Goal: Task Accomplishment & Management: Use online tool/utility

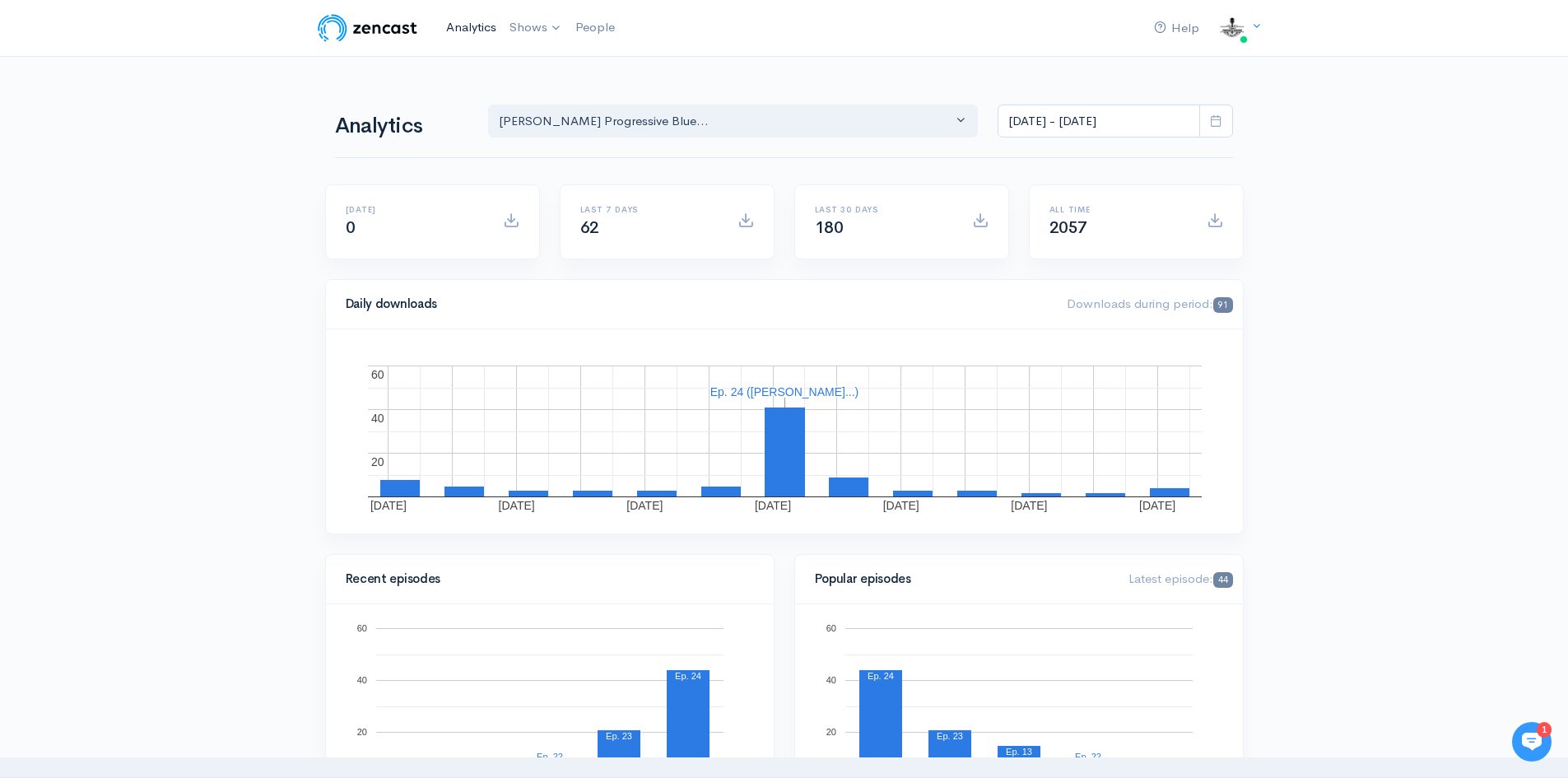
click at [469, 27] on link "Analytics" at bounding box center [470, 27] width 63 height 36
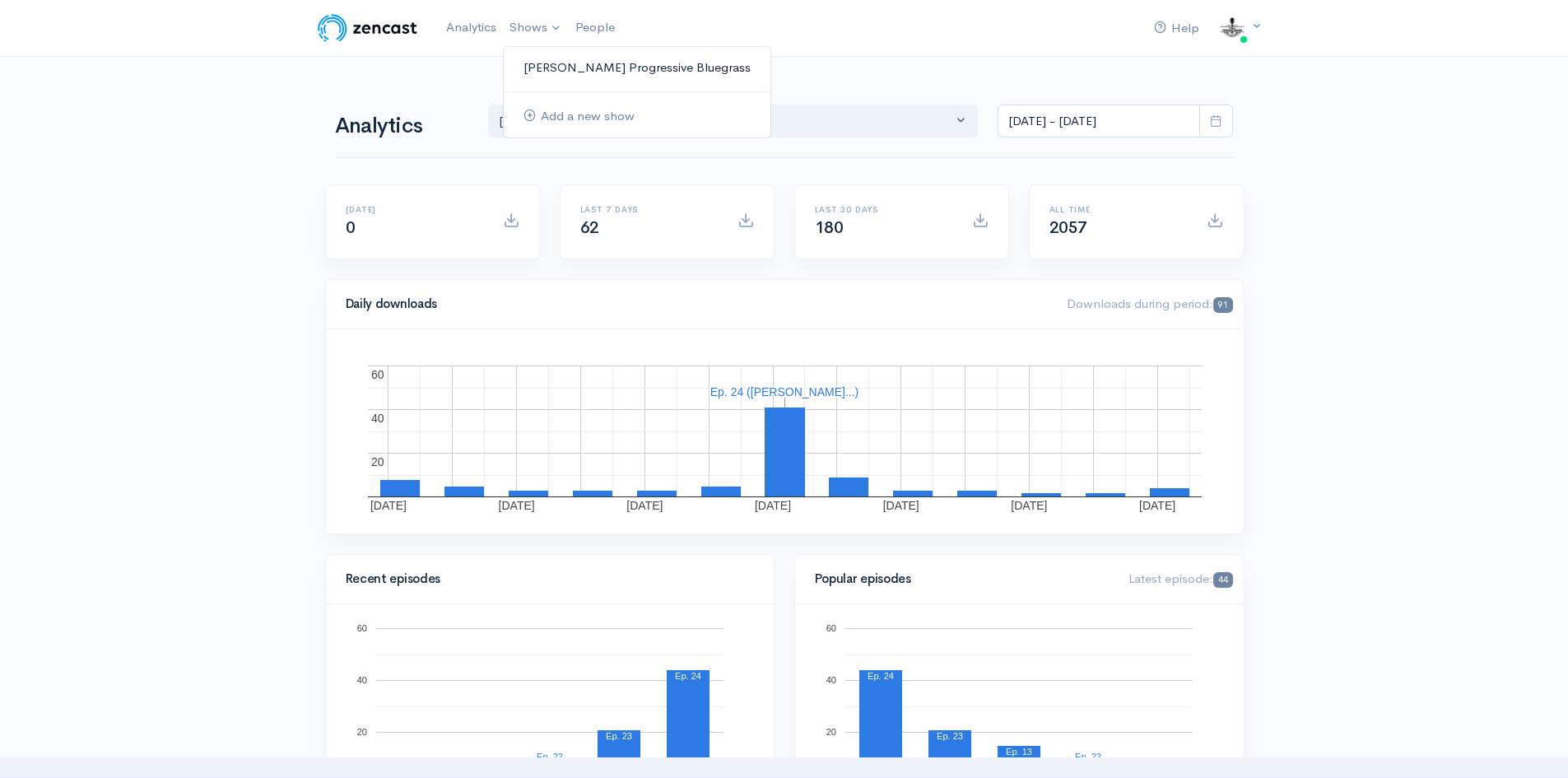
click at [564, 70] on link "[PERSON_NAME] Progressive Bluegrass" at bounding box center [636, 67] width 266 height 28
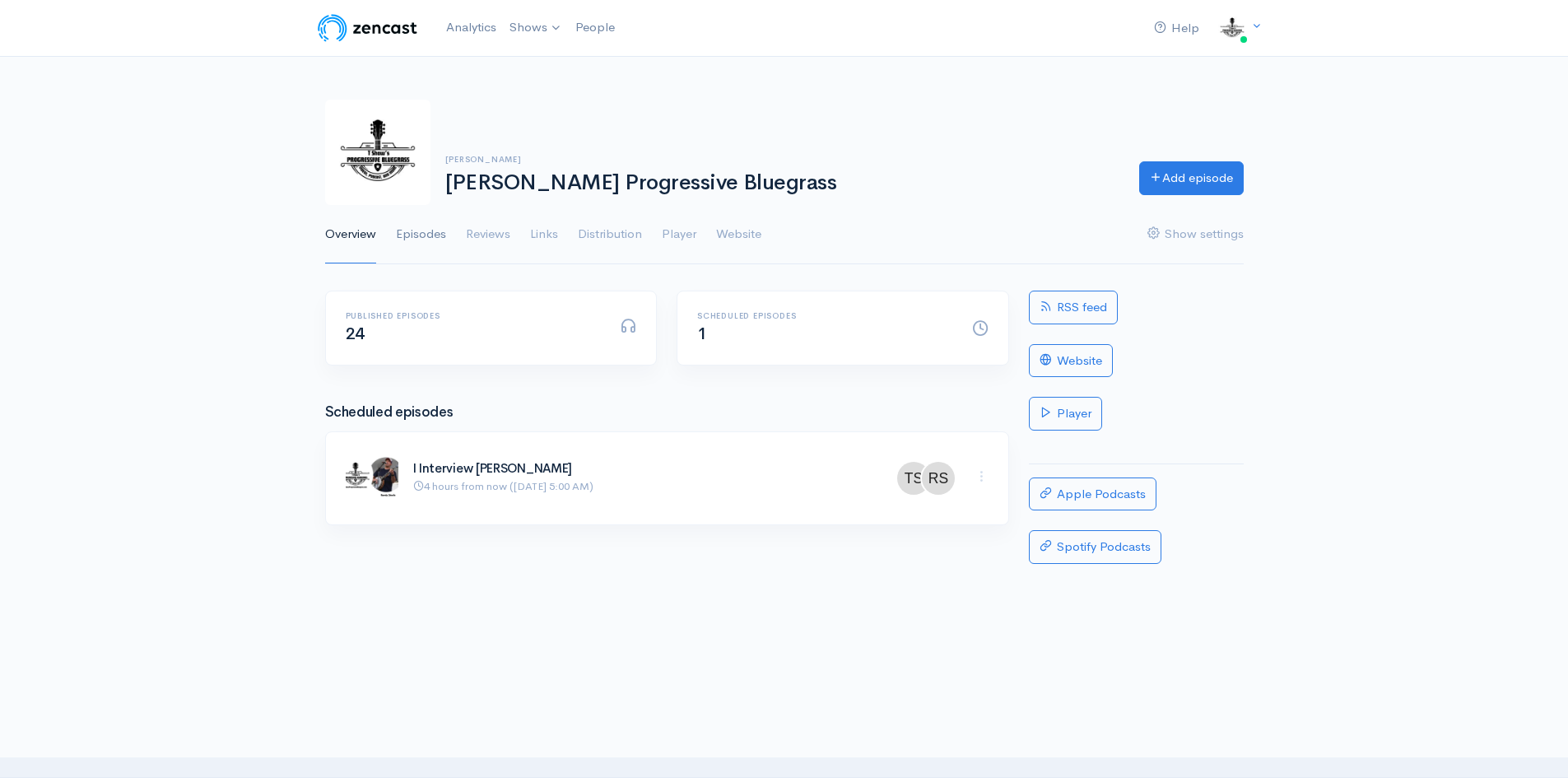
click at [438, 233] on link "Episodes" at bounding box center [421, 234] width 50 height 59
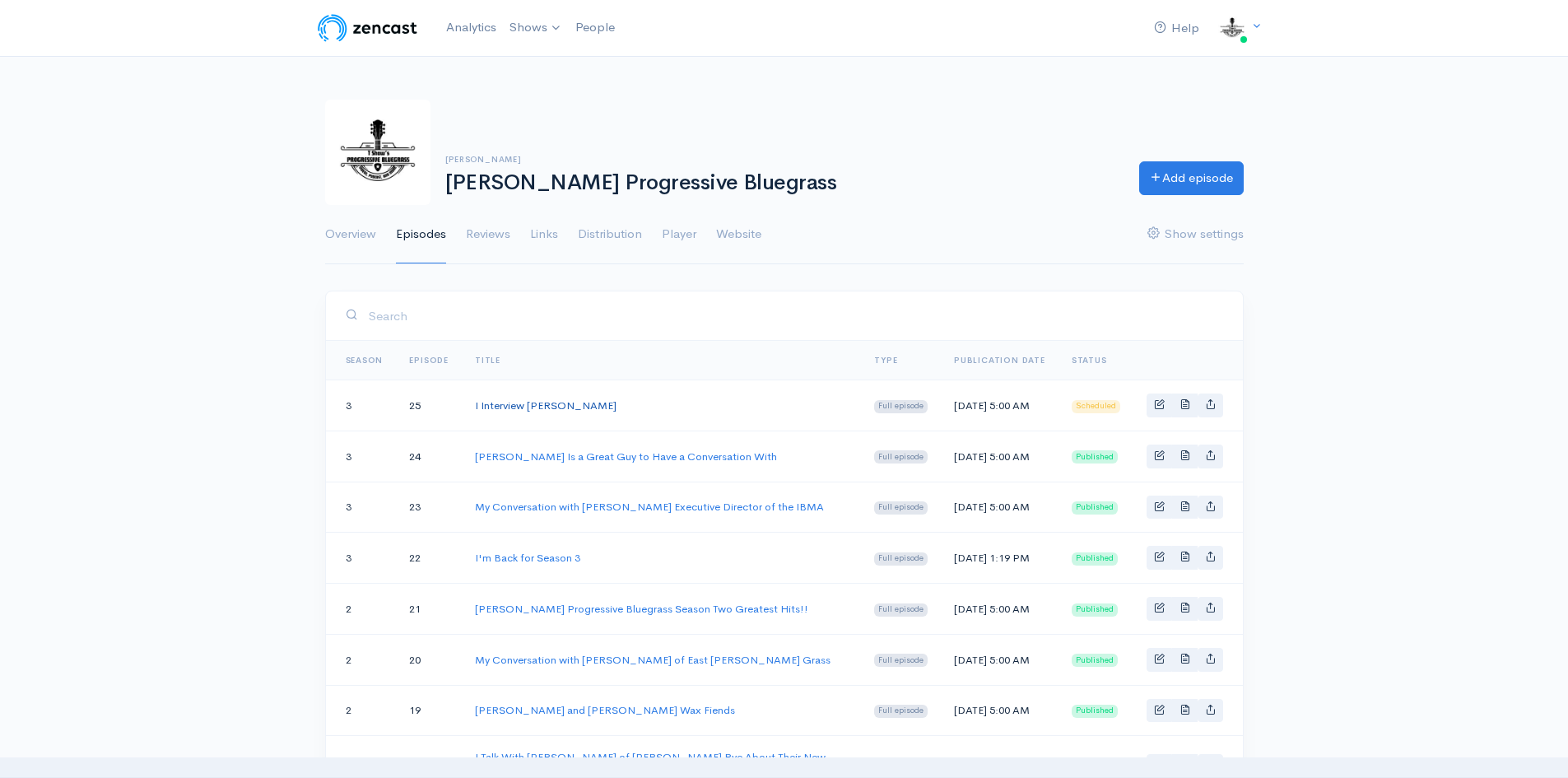
click at [523, 400] on link "I Interview [PERSON_NAME]" at bounding box center [546, 405] width 142 height 14
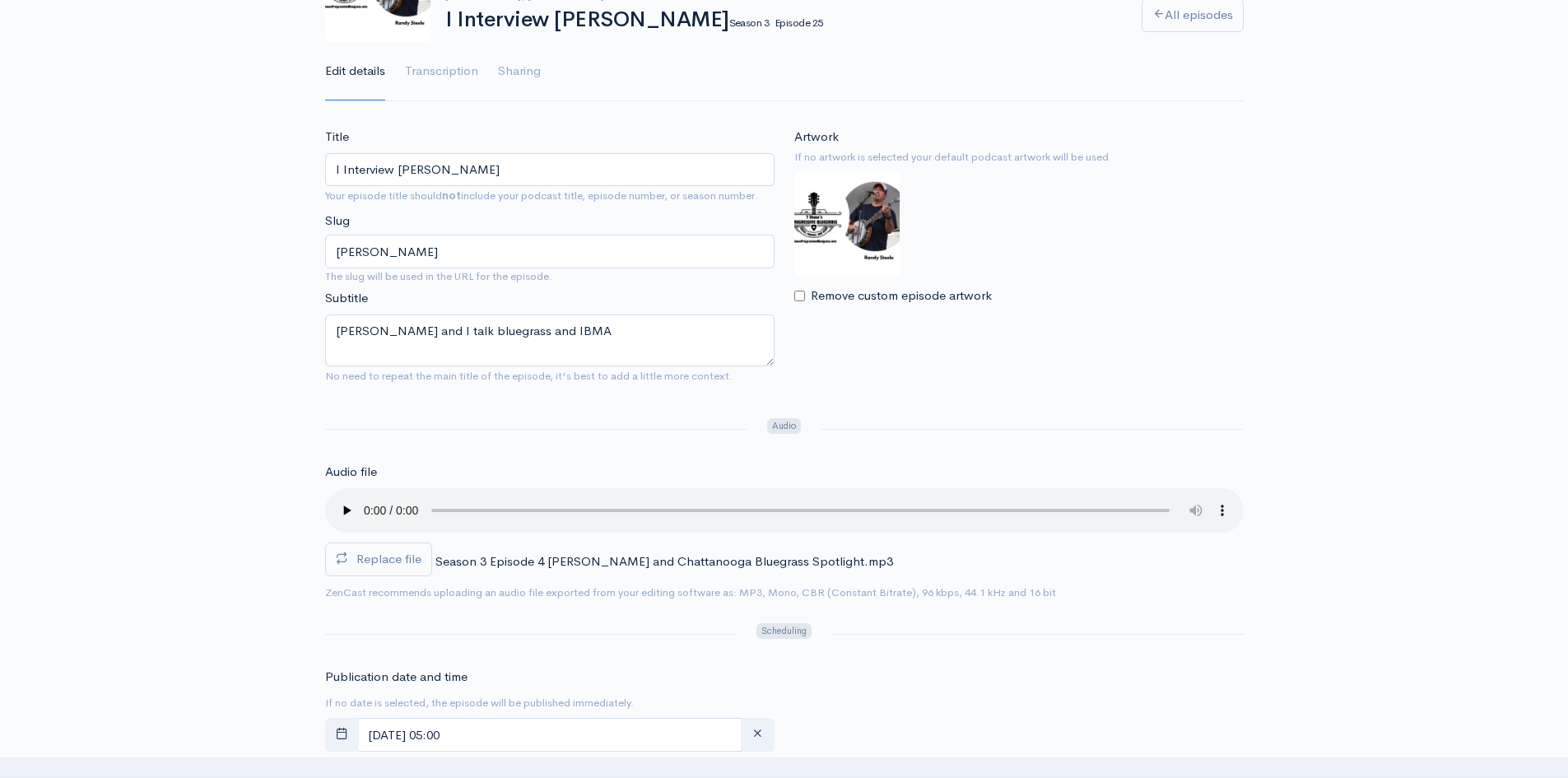
scroll to position [165, 0]
click at [395, 560] on span "Replace file" at bounding box center [388, 556] width 65 height 16
click at [0, 0] on input "Replace file" at bounding box center [0, 0] width 0 height 0
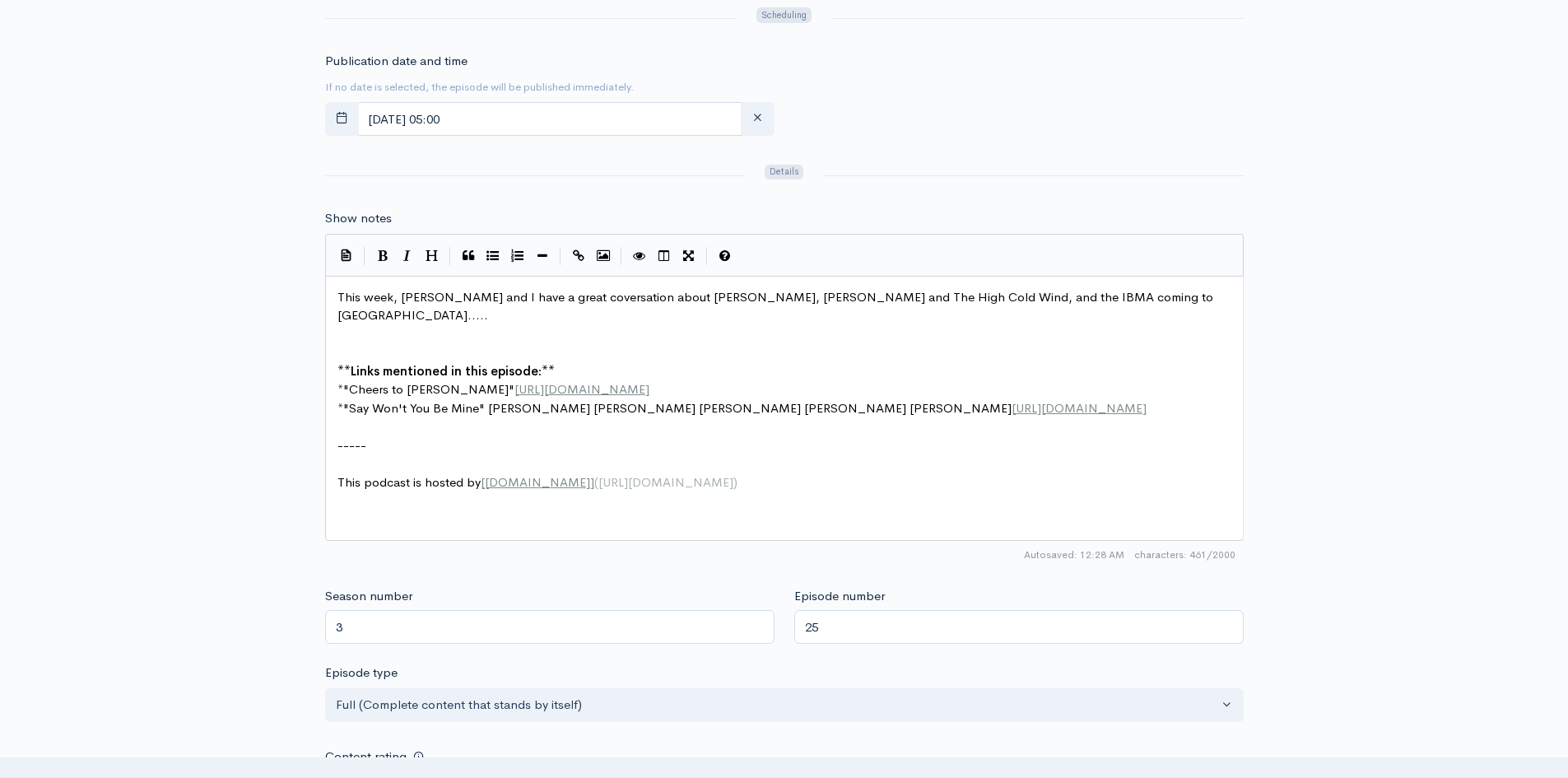
scroll to position [1152, 0]
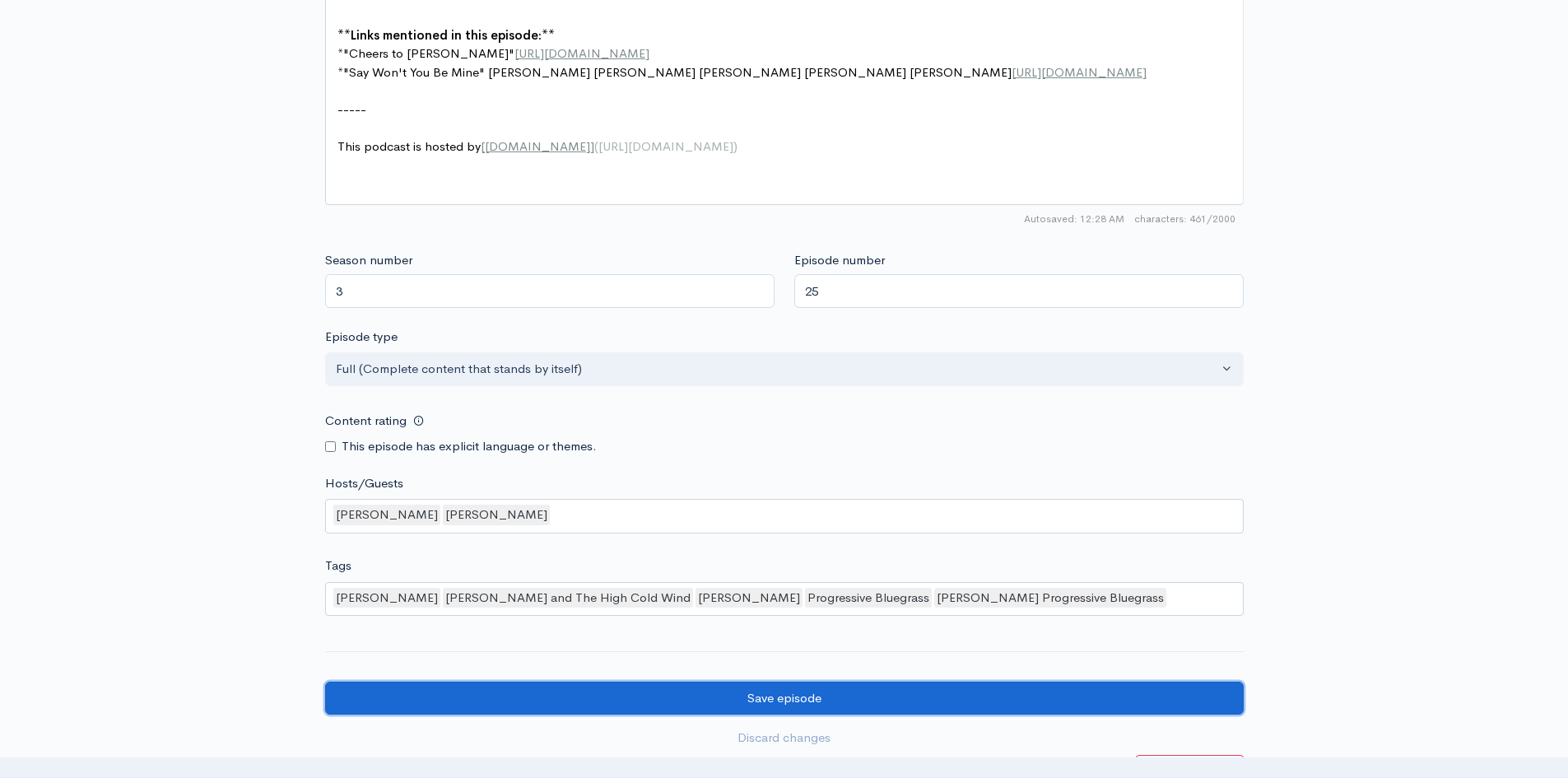
click at [854, 693] on input "Save episode" at bounding box center [784, 698] width 919 height 34
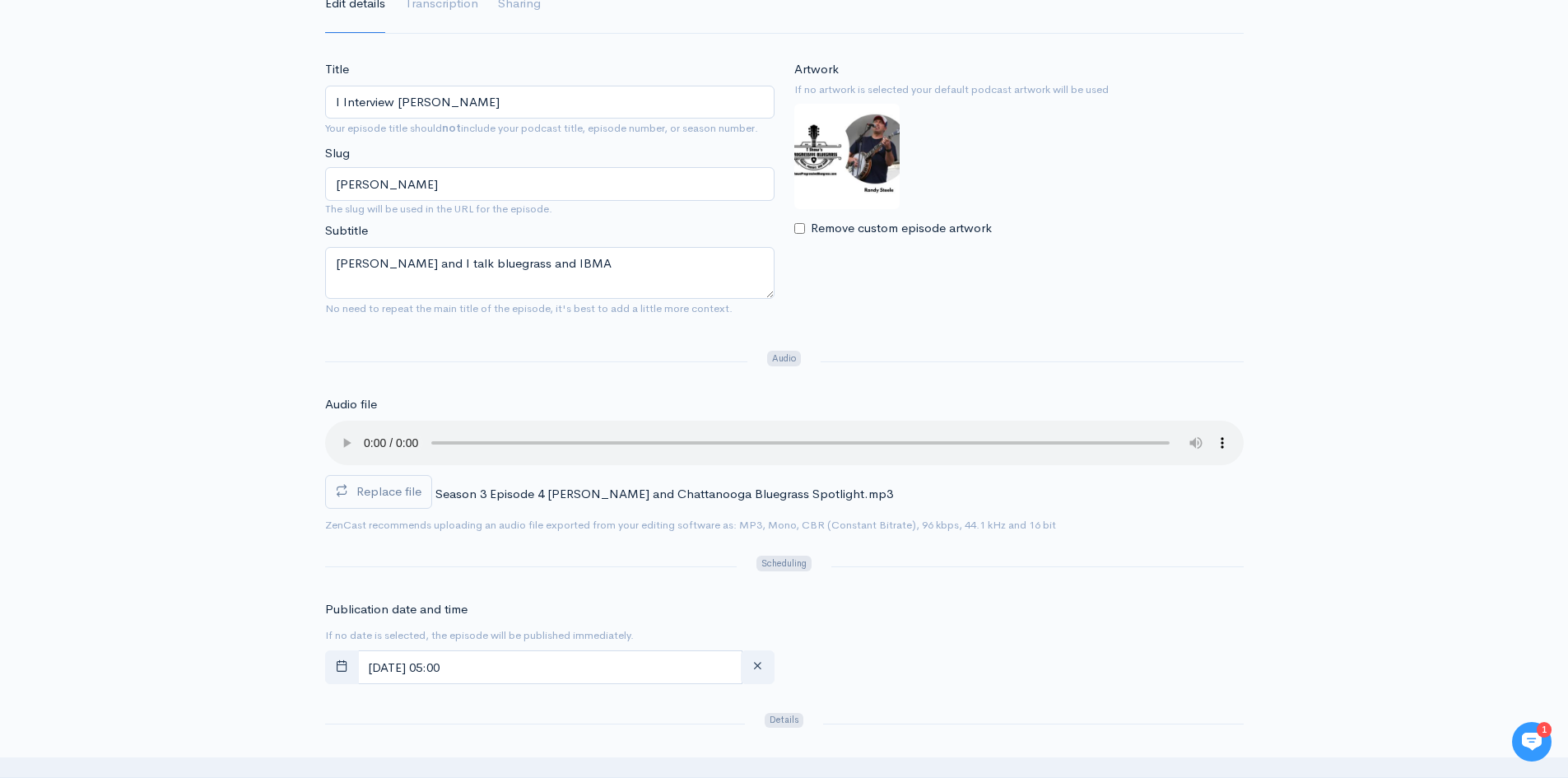
scroll to position [259, 0]
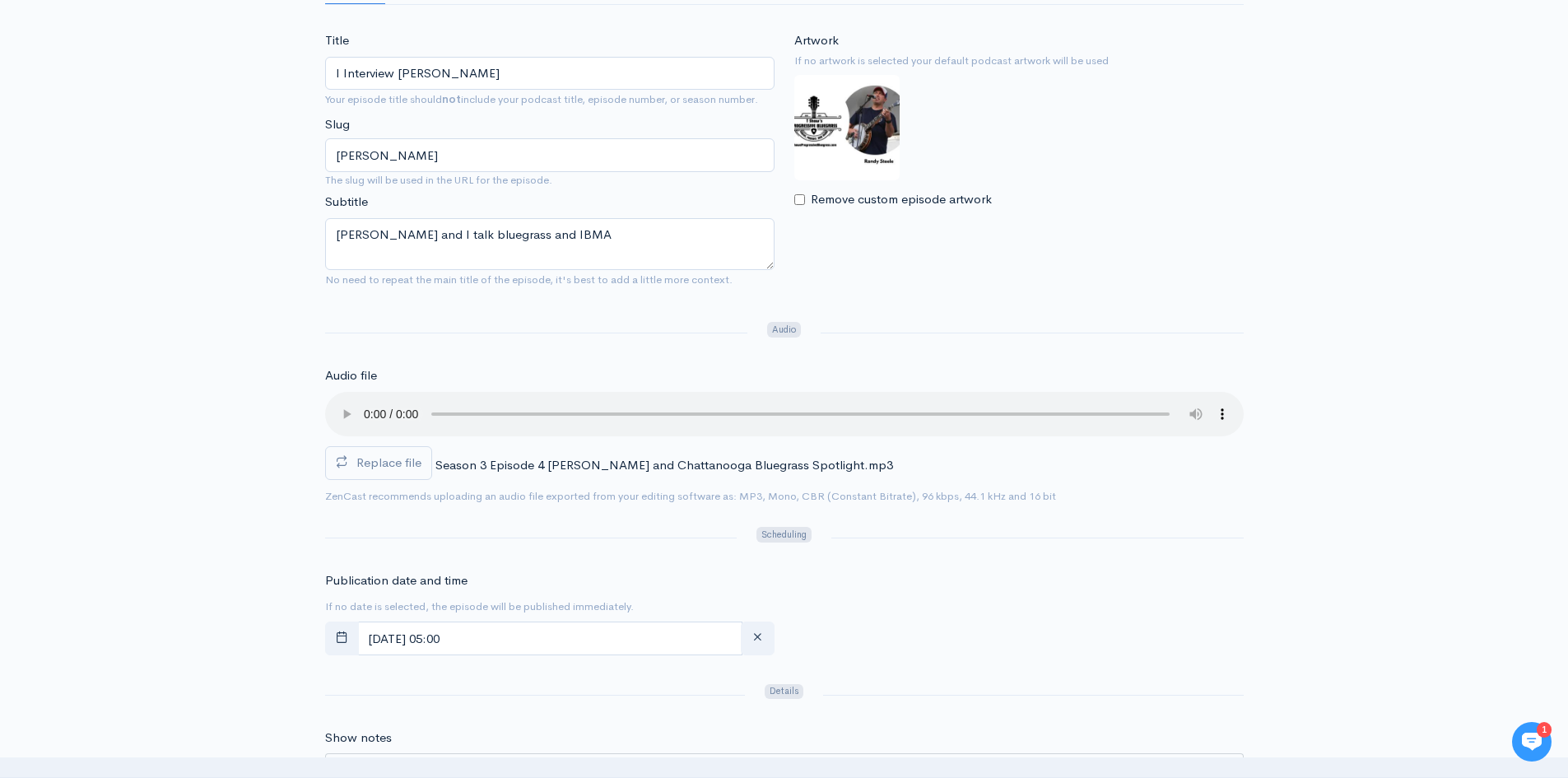
click at [1535, 749] on icon at bounding box center [1532, 741] width 20 height 18
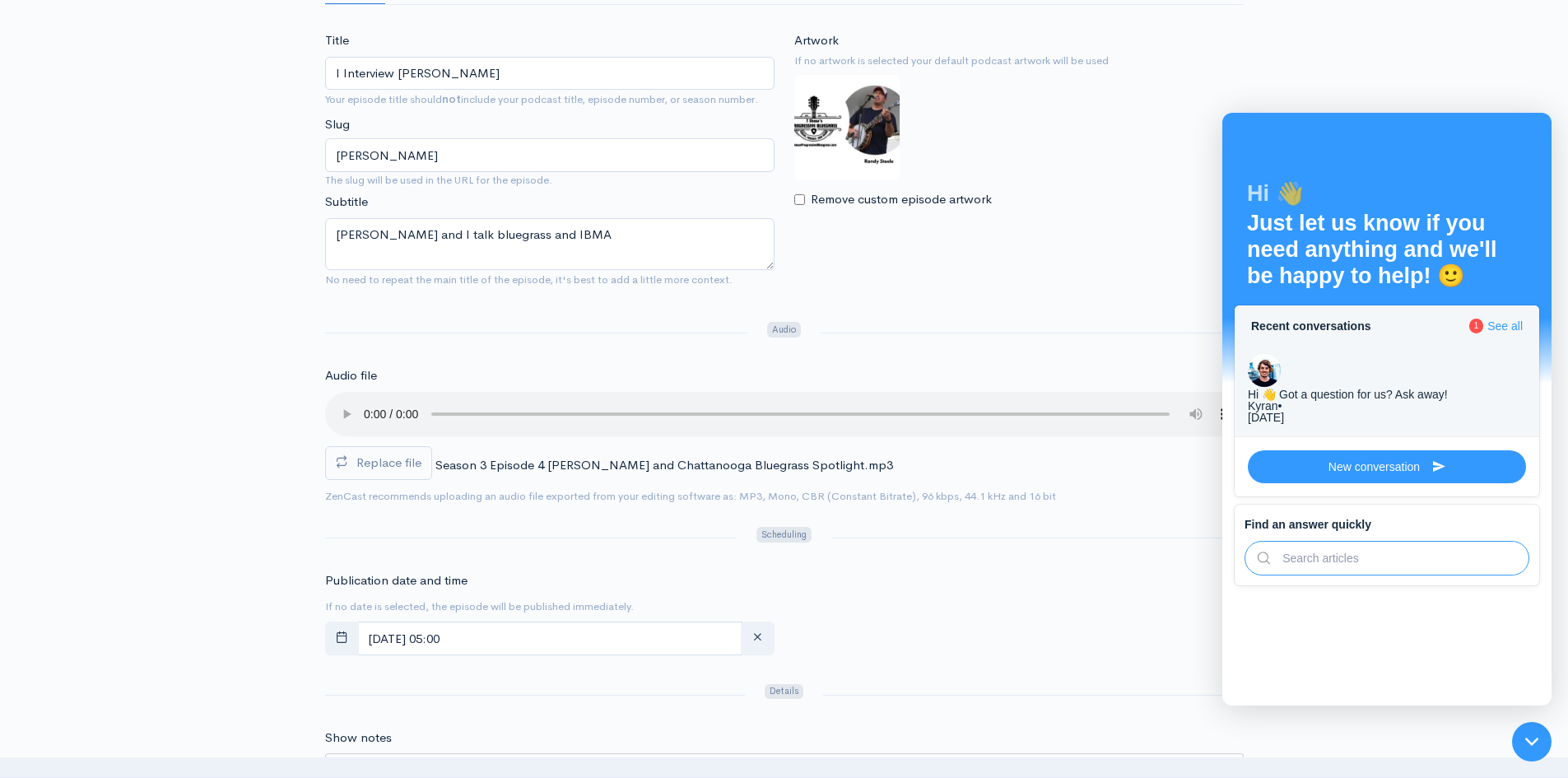
click at [1165, 615] on div "Publication date and time If no date is selected, the episode will be published…" at bounding box center [784, 616] width 938 height 91
click at [1500, 146] on div "Hi 👋 Just let us know if you need anything and we'll be happy to help! 🙂" at bounding box center [1388, 214] width 280 height 150
drag, startPoint x: 1371, startPoint y: 26, endPoint x: 1382, endPoint y: 22, distance: 11.7
drag, startPoint x: 2894, startPoint y: 744, endPoint x: 1543, endPoint y: 744, distance: 1351.0
click at [1543, 744] on div at bounding box center [1531, 741] width 54 height 54
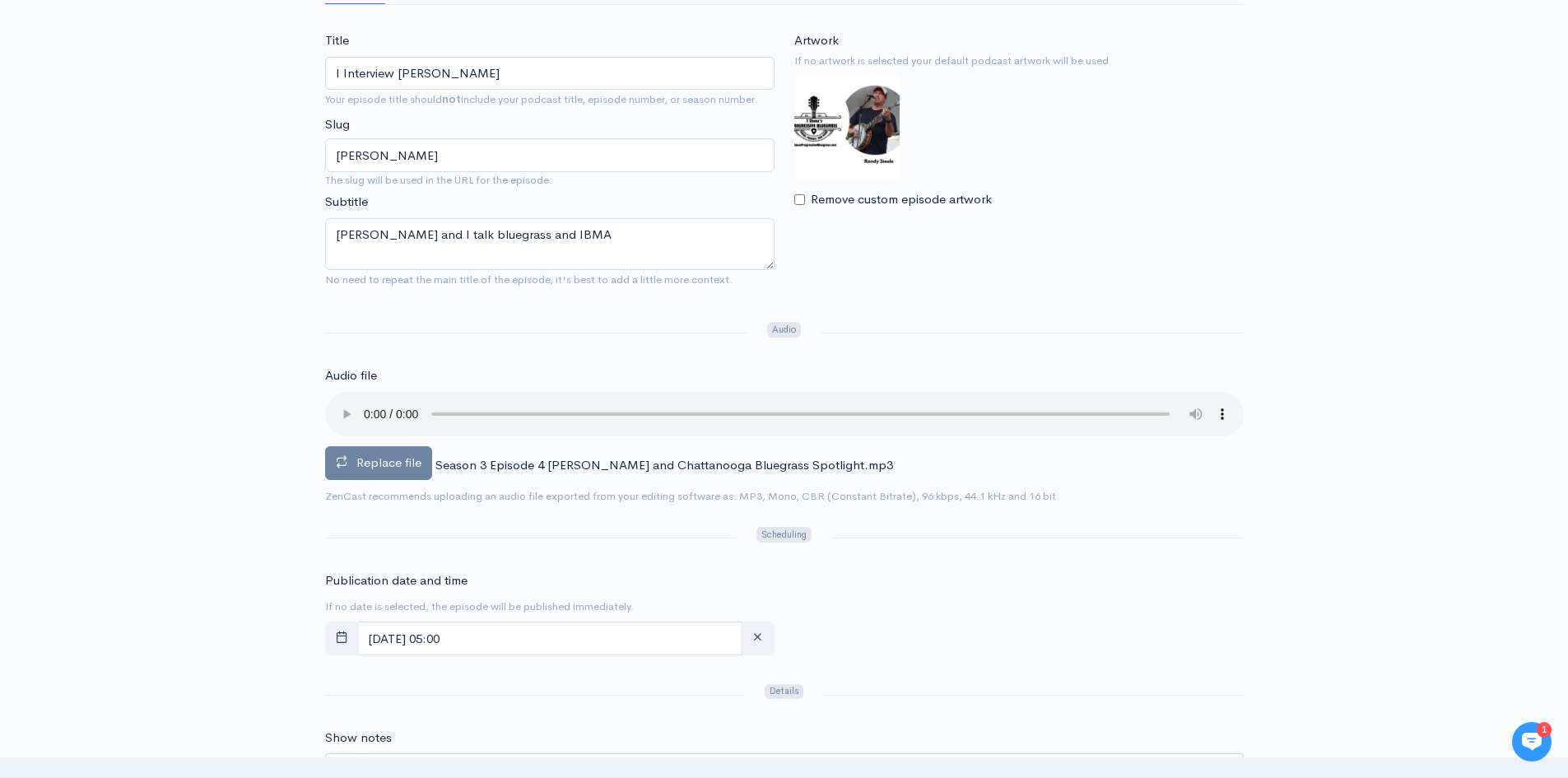
click at [396, 465] on span "Replace file" at bounding box center [388, 461] width 65 height 16
click at [0, 0] on input "Replace file" at bounding box center [0, 0] width 0 height 0
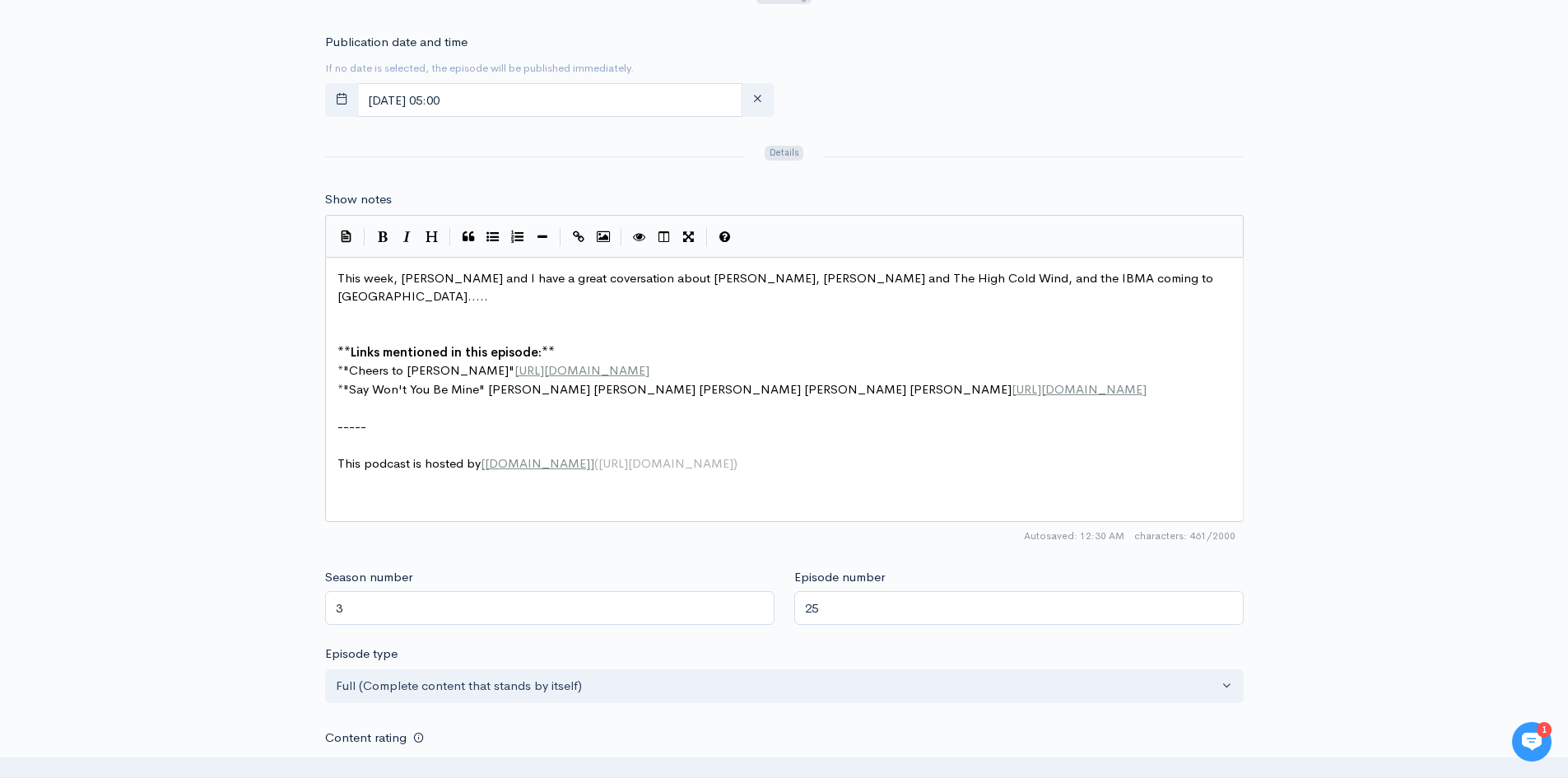
scroll to position [1248, 0]
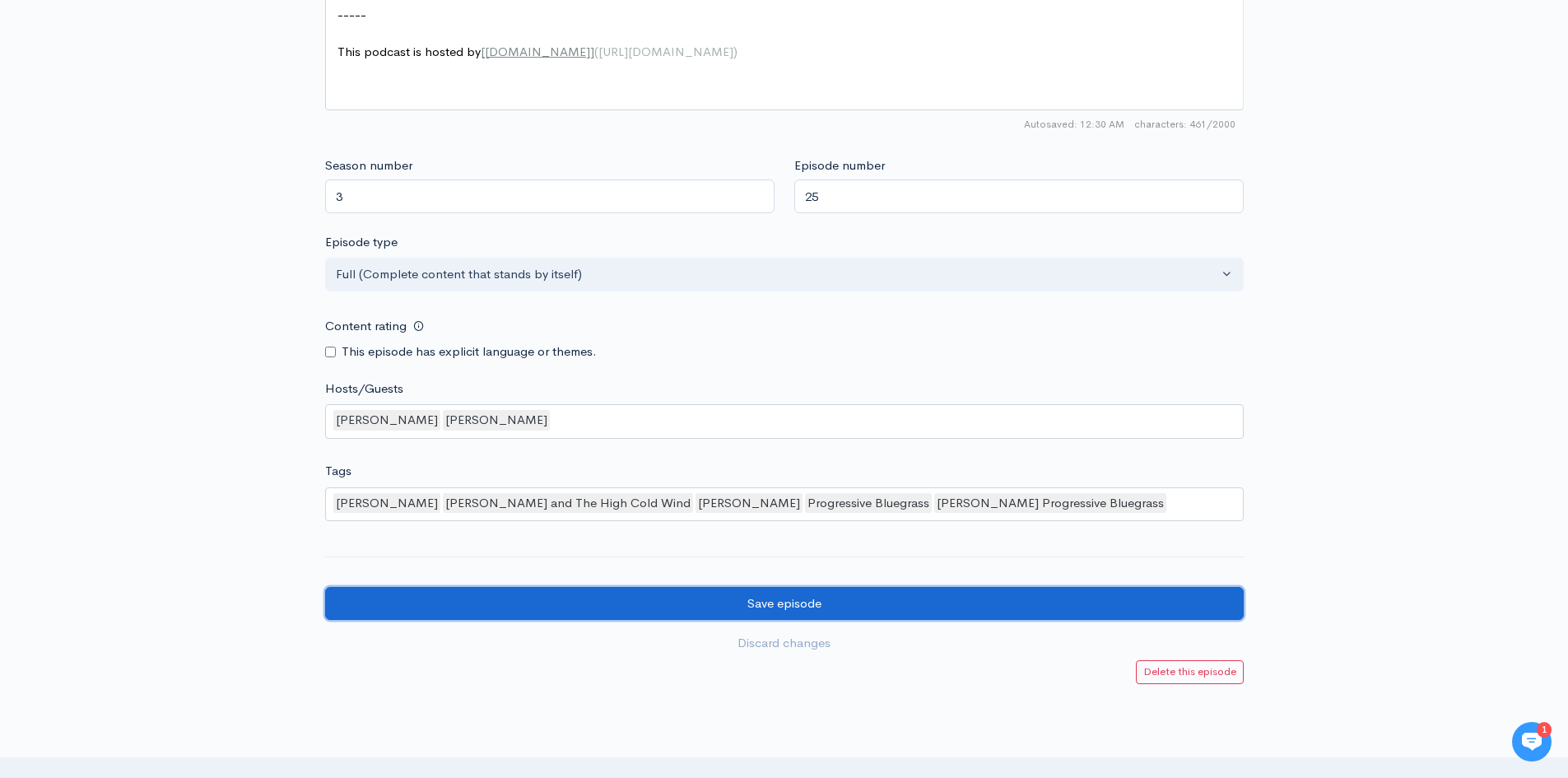
click at [751, 605] on input "Save episode" at bounding box center [784, 603] width 919 height 34
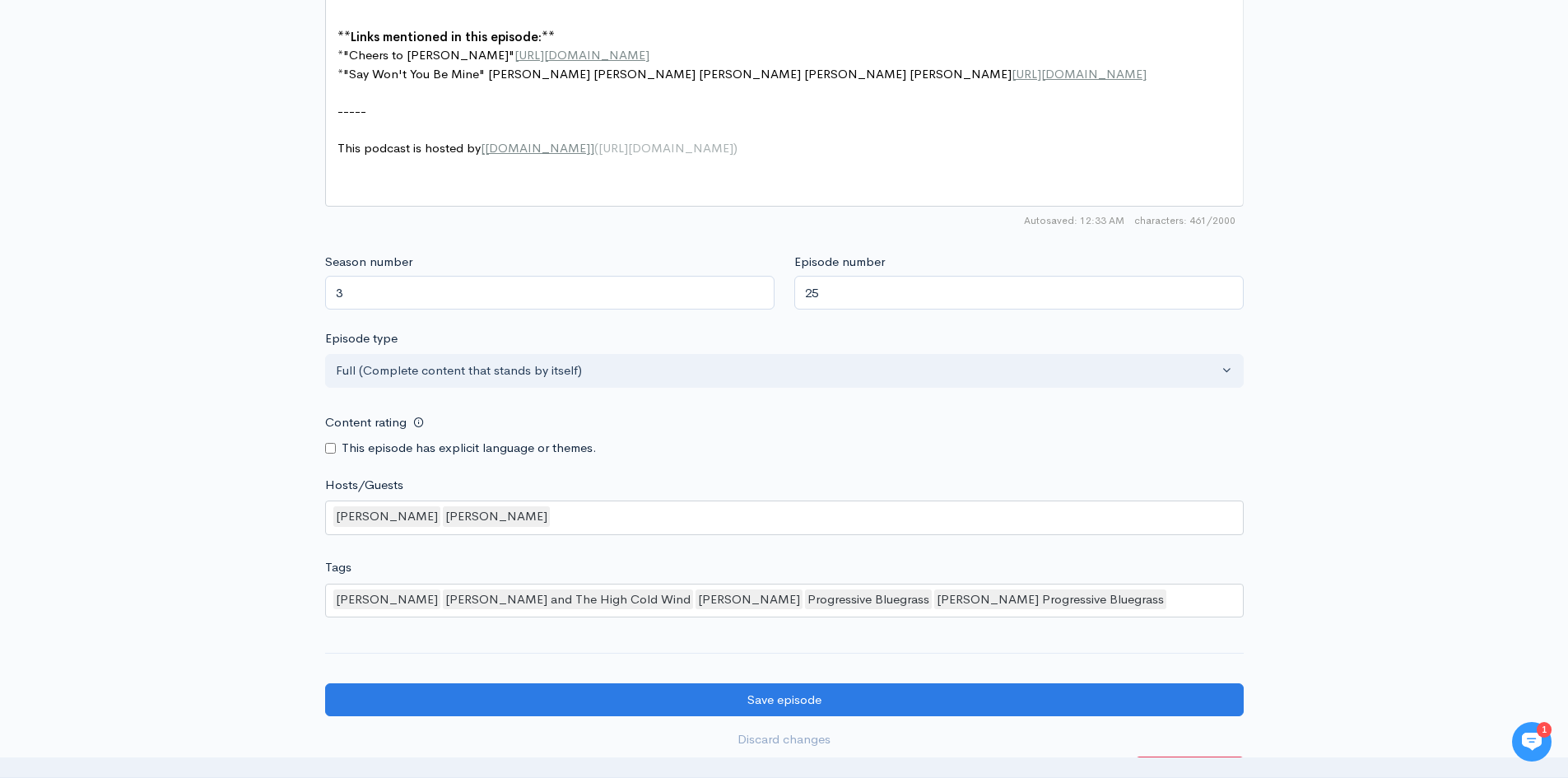
scroll to position [1152, 0]
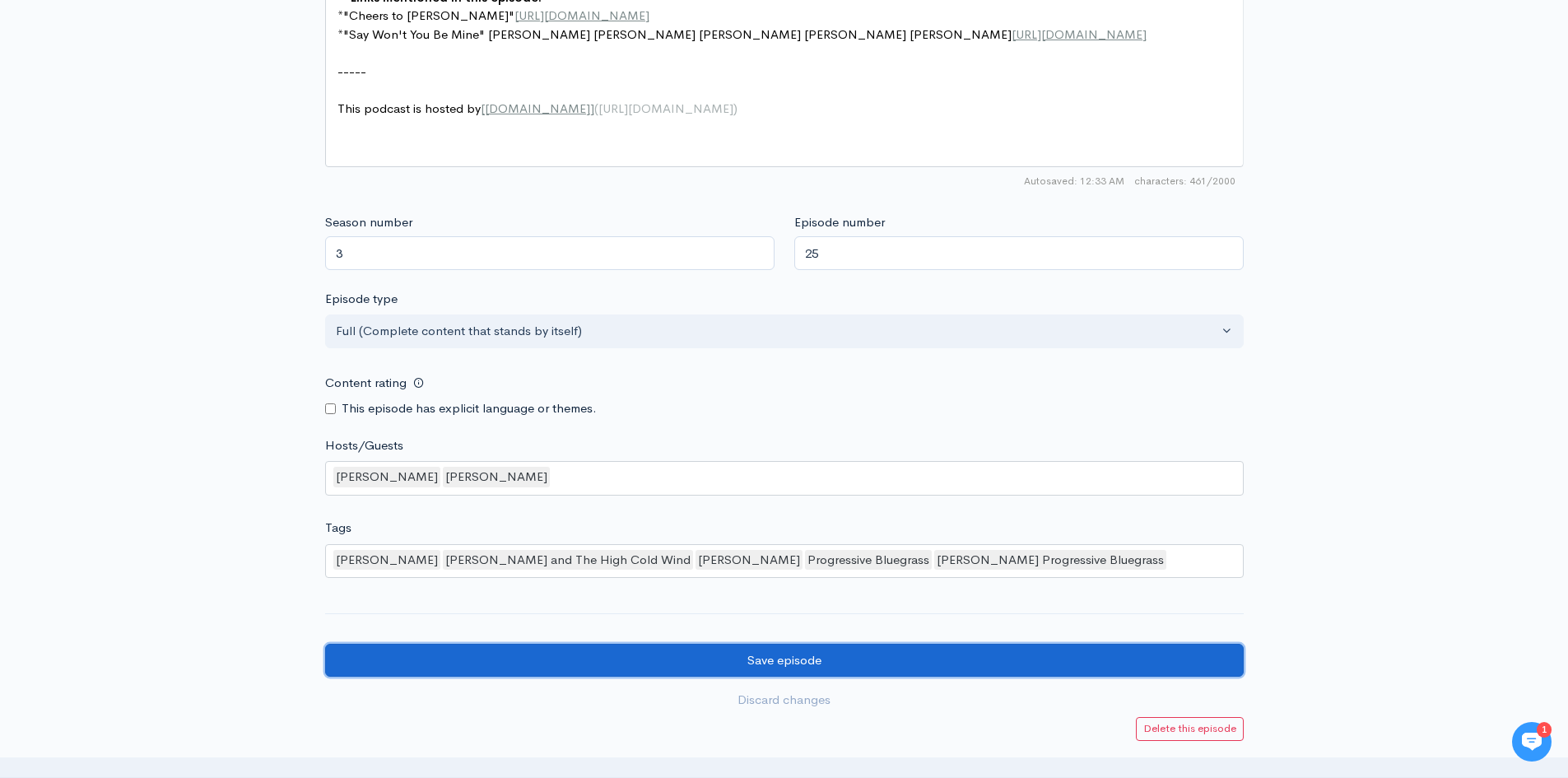
click at [775, 659] on input "Save episode" at bounding box center [784, 660] width 919 height 34
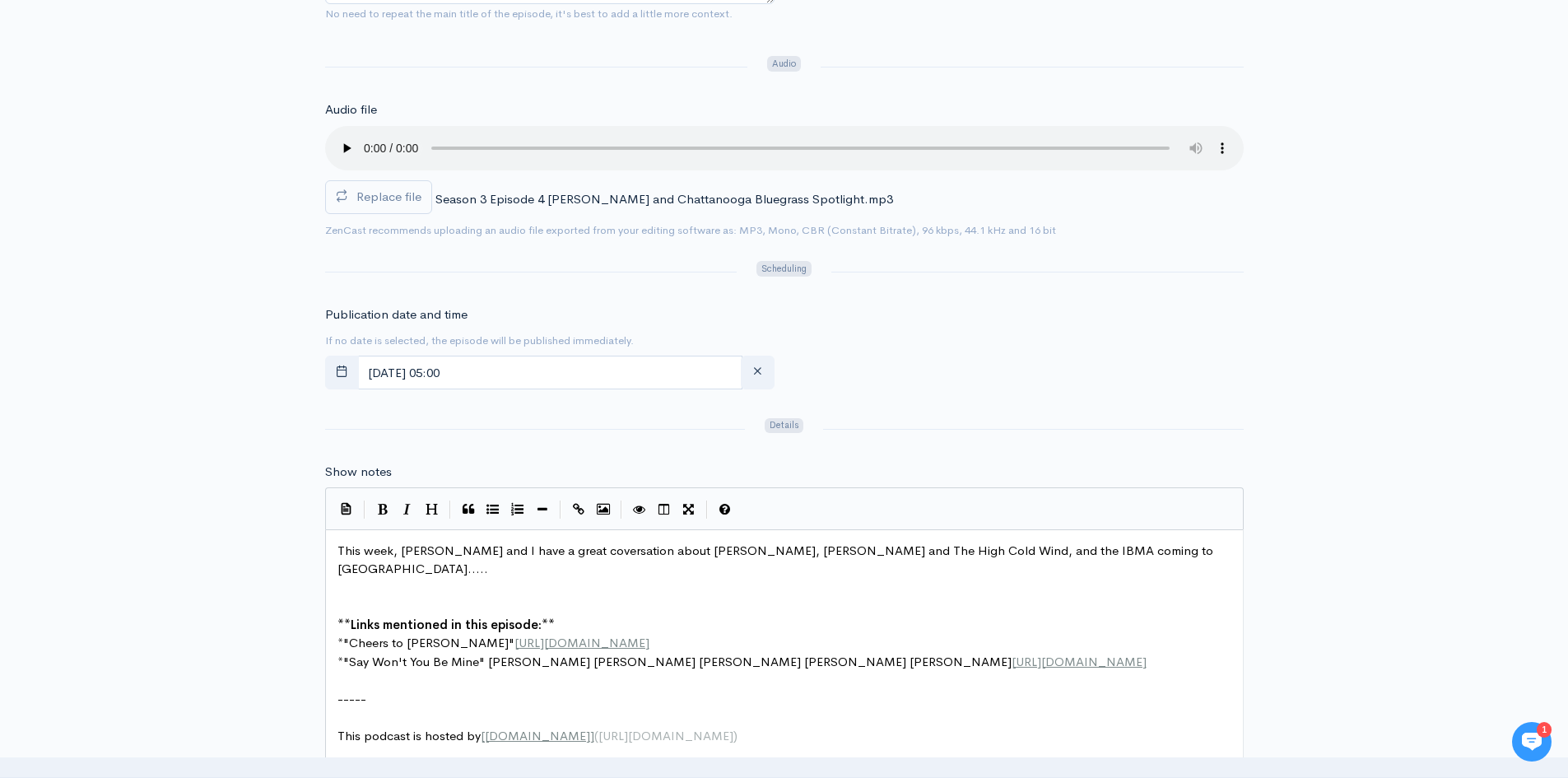
scroll to position [413, 0]
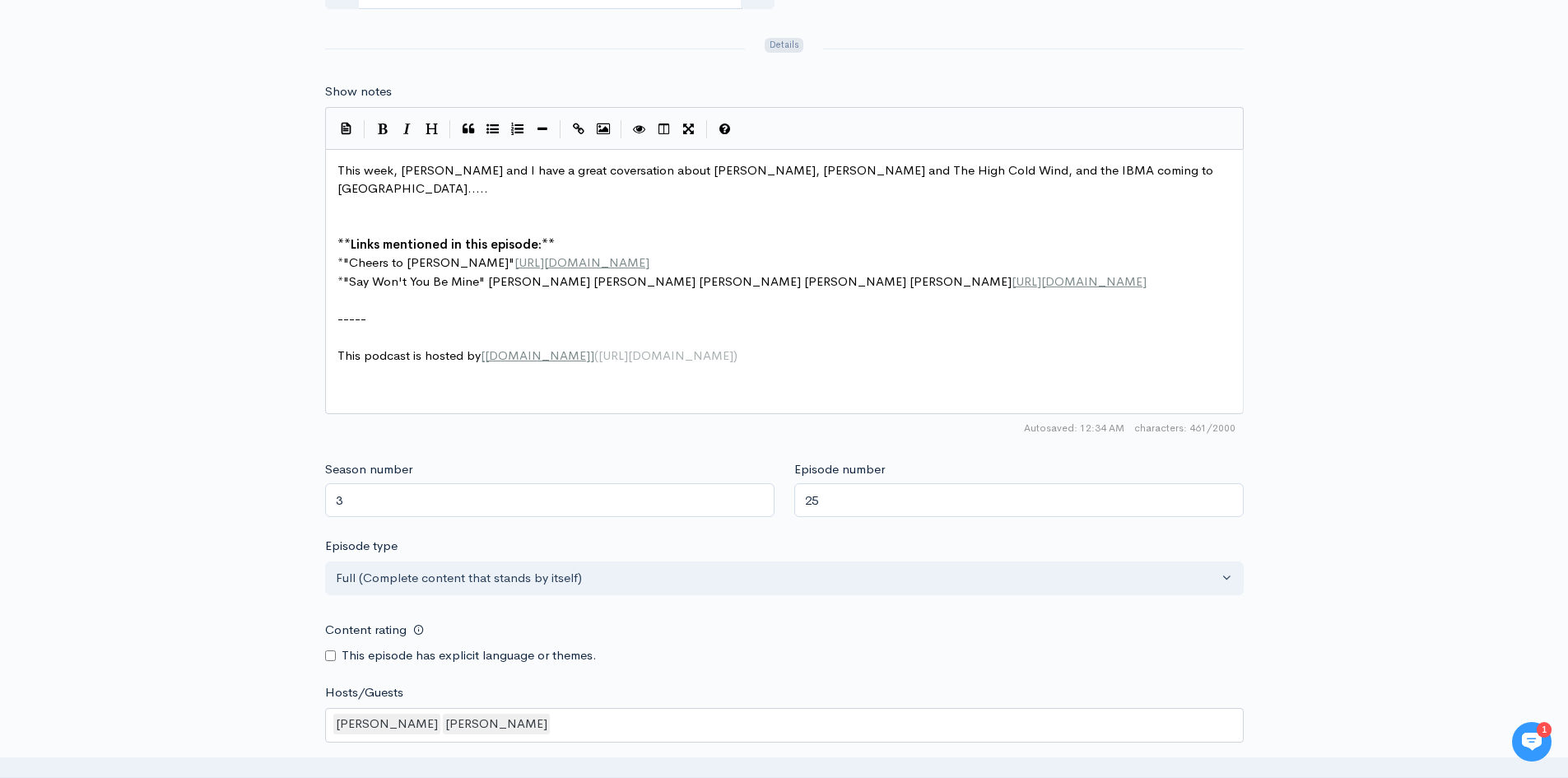
scroll to position [1329, 0]
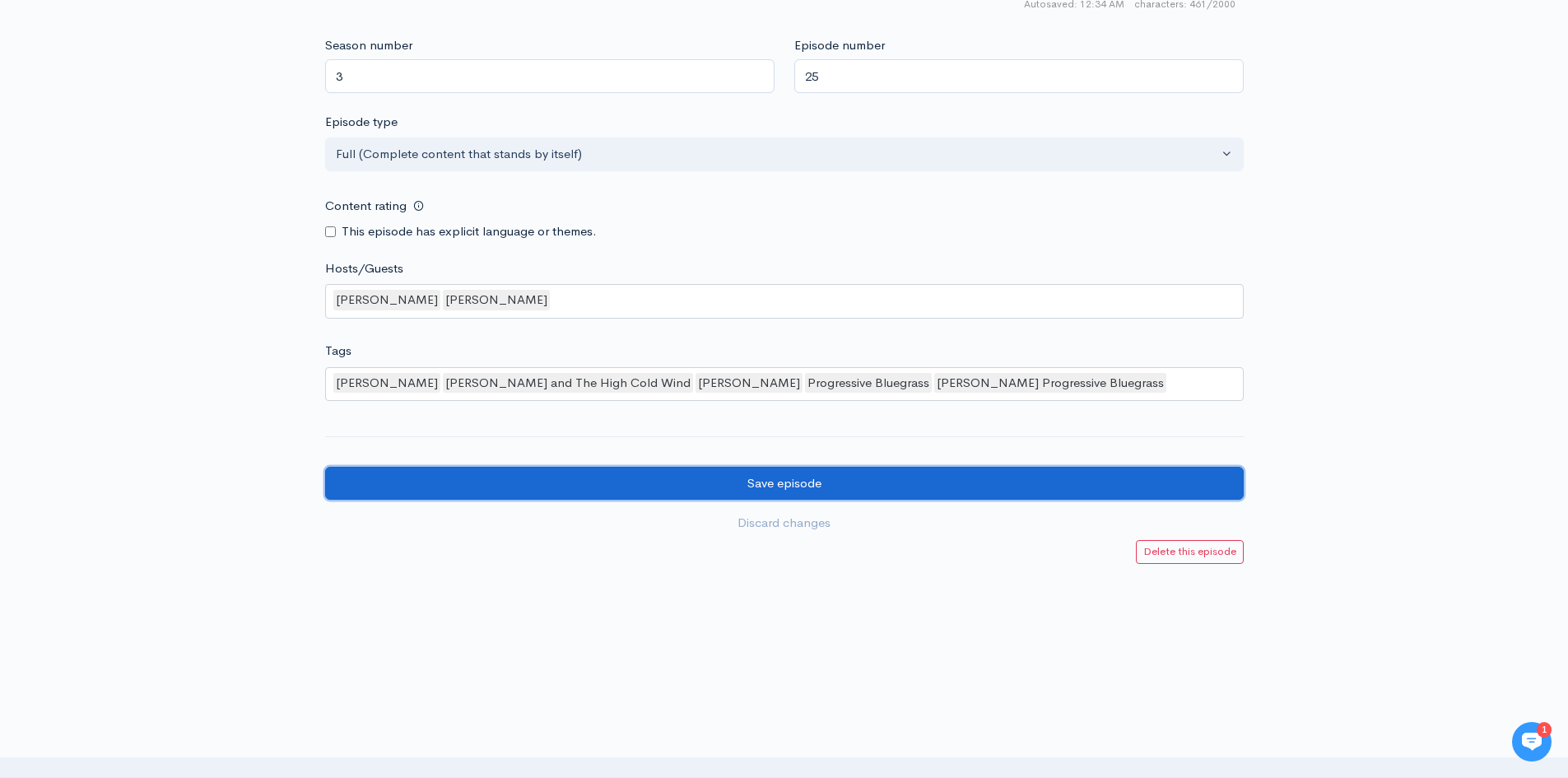
click at [697, 491] on input "Save episode" at bounding box center [784, 483] width 919 height 34
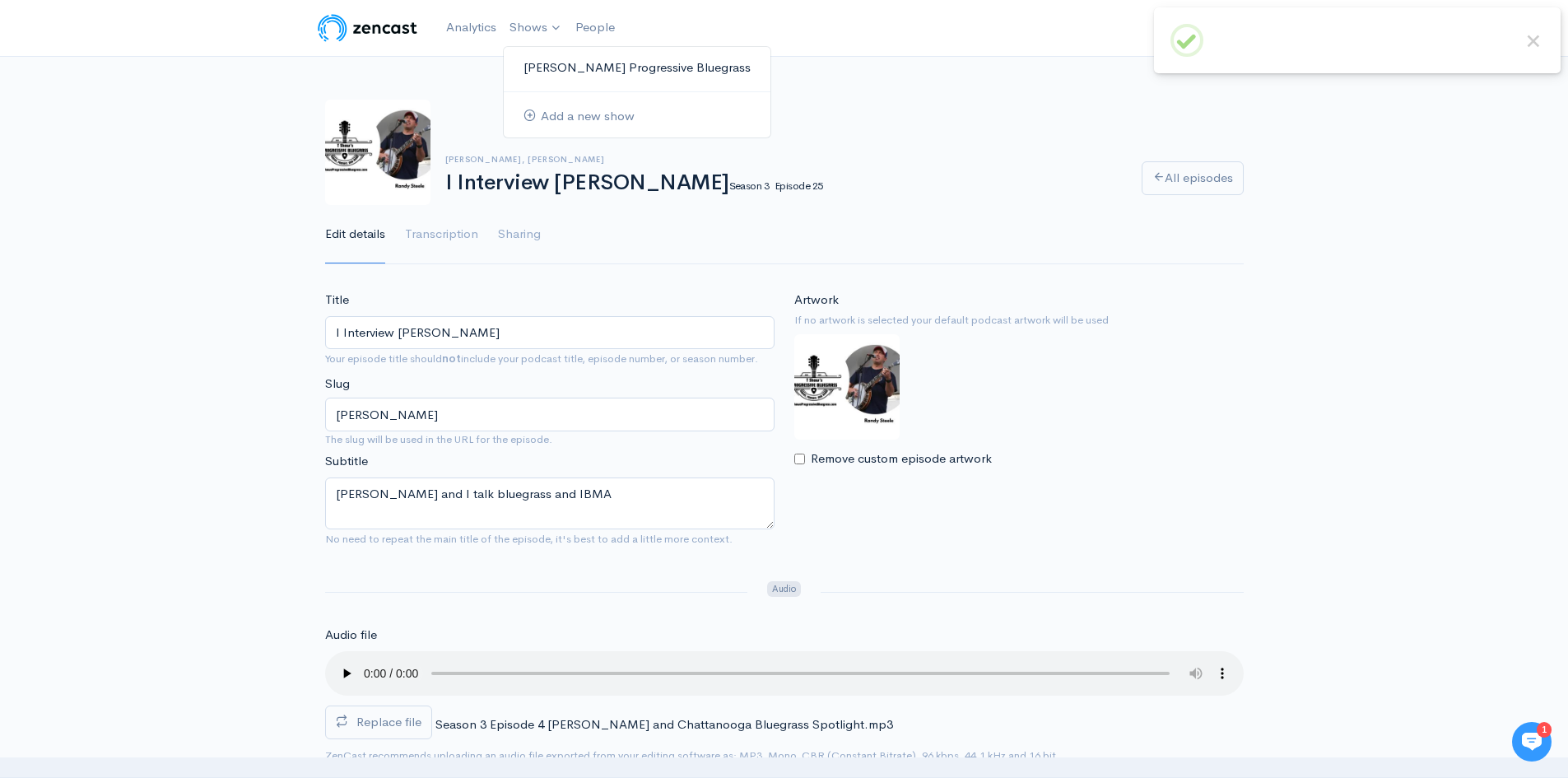
click at [577, 73] on link "[PERSON_NAME] Progressive Bluegrass" at bounding box center [636, 67] width 266 height 28
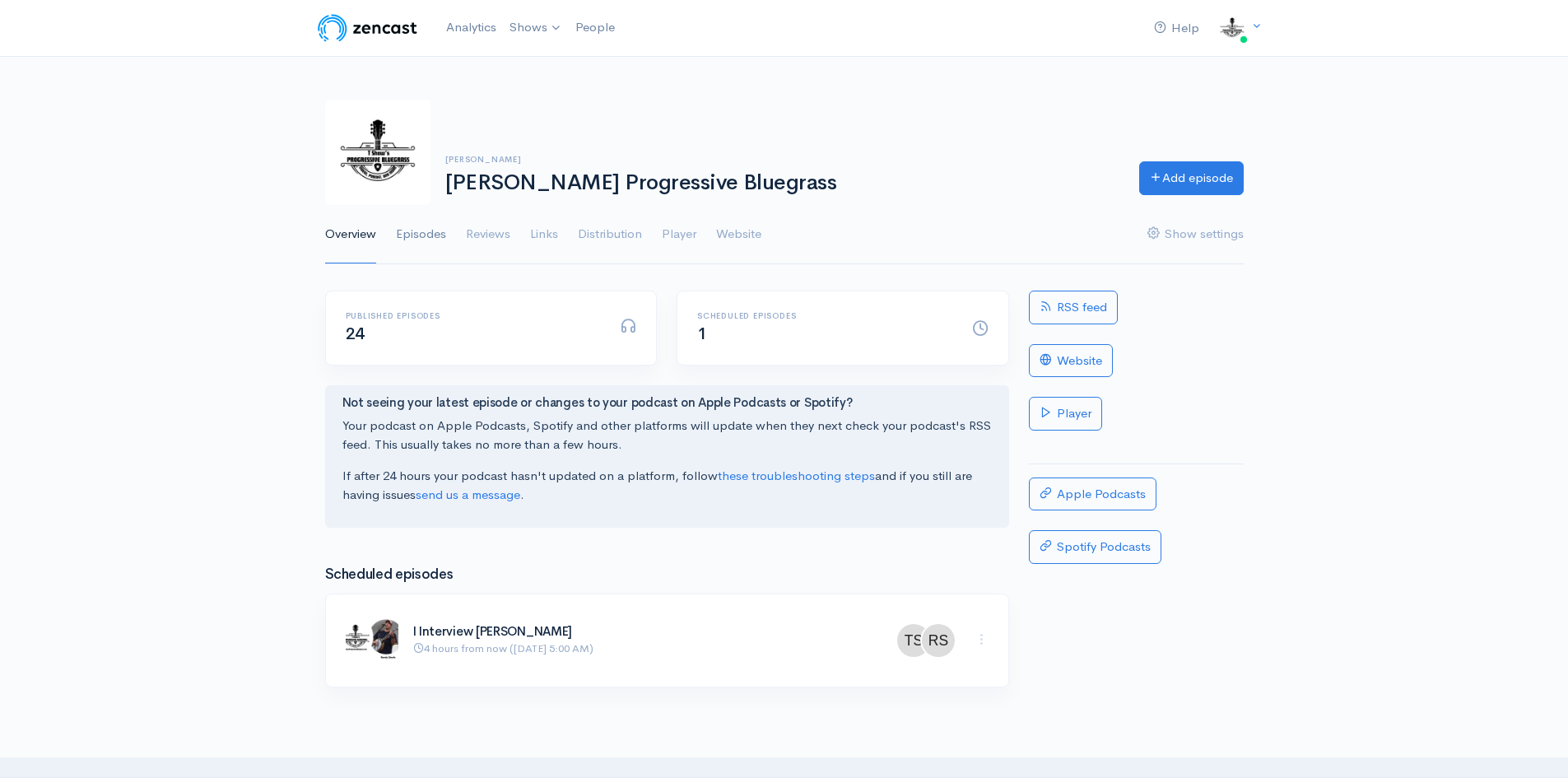
click at [431, 229] on link "Episodes" at bounding box center [421, 234] width 50 height 59
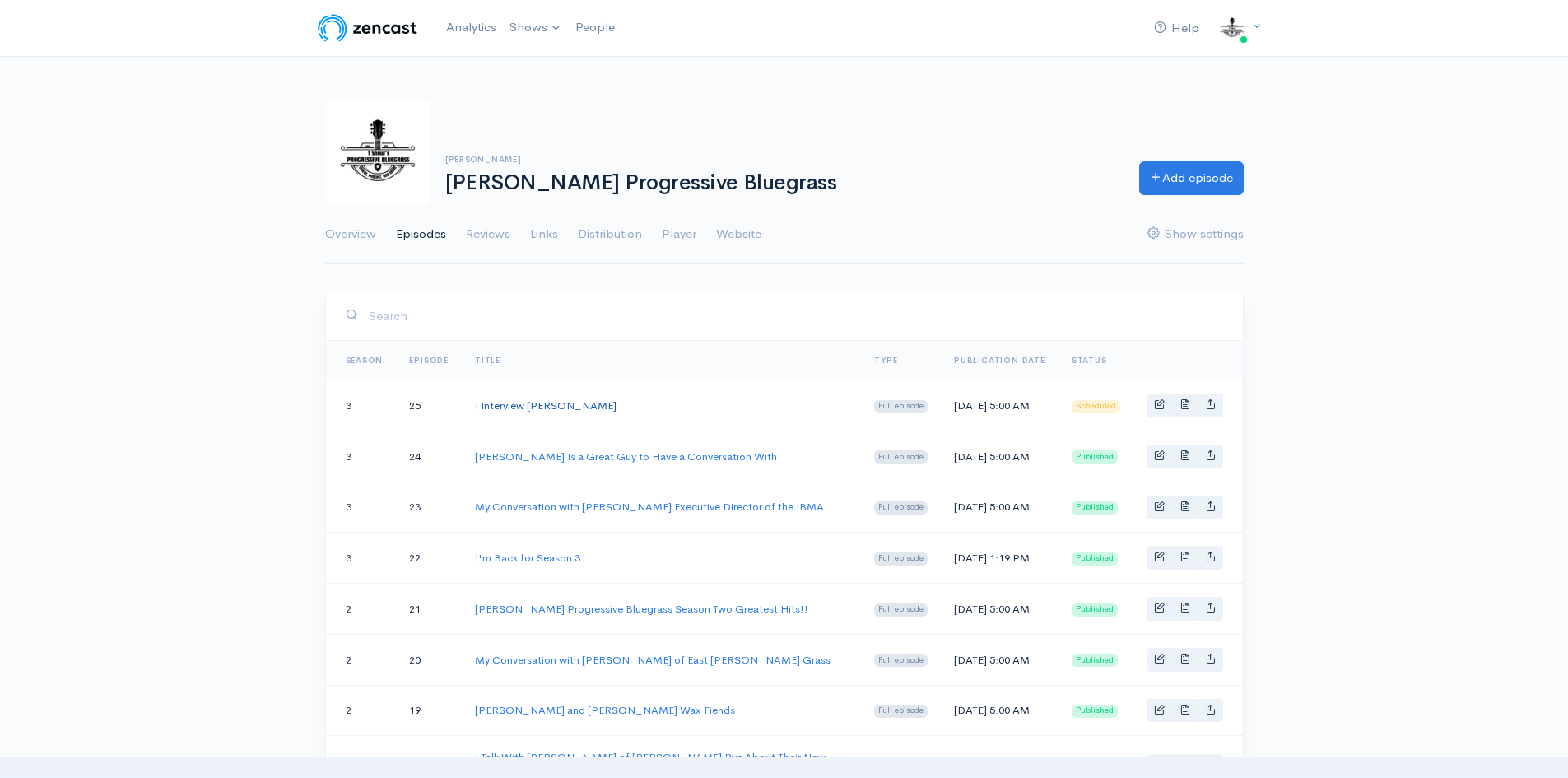
click at [571, 402] on link "I Interview [PERSON_NAME]" at bounding box center [546, 405] width 142 height 14
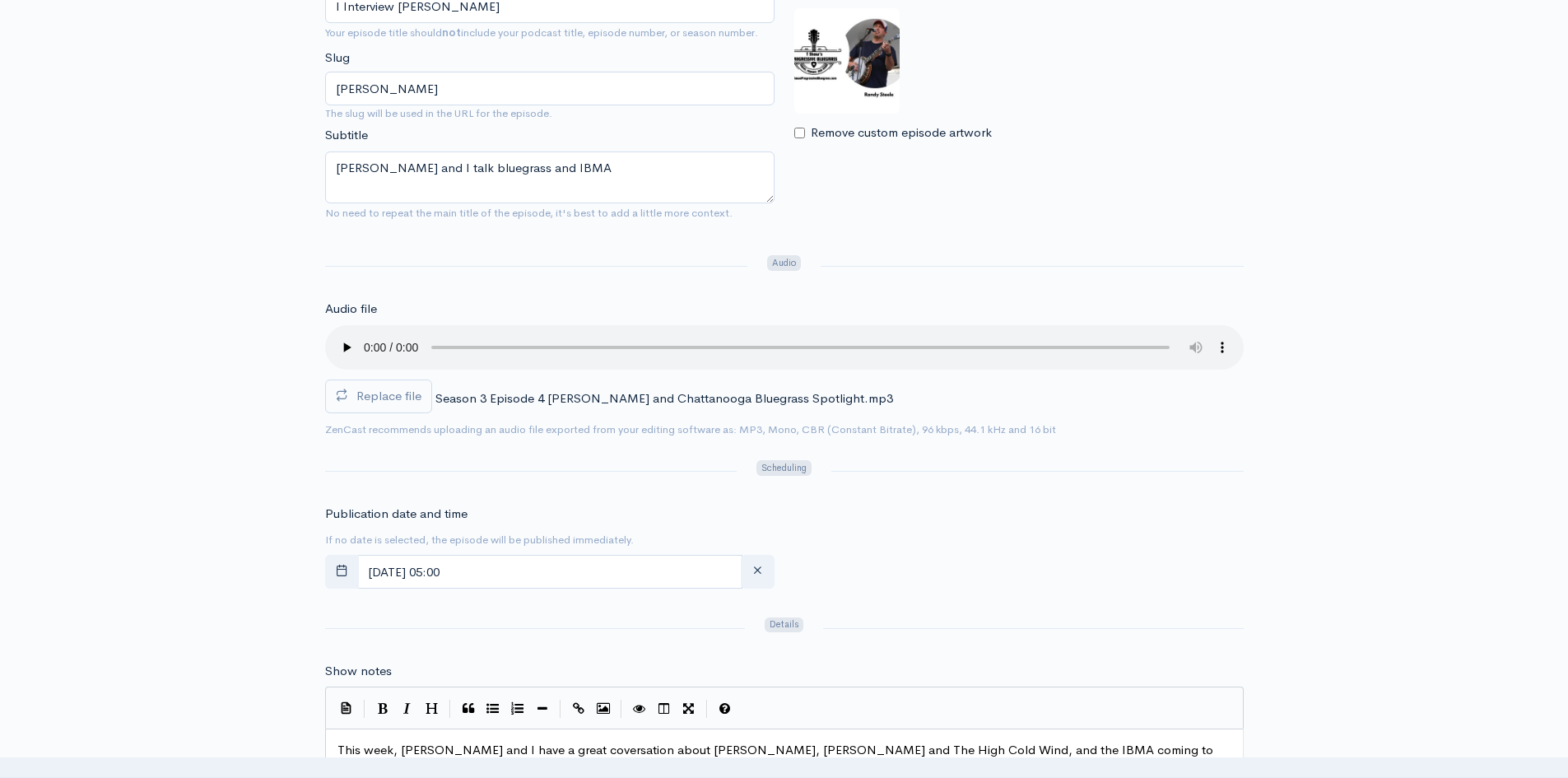
scroll to position [330, 0]
click at [1509, 387] on div "Title I Interview Randy Steele Your episode title should not include your podca…" at bounding box center [784, 762] width 1568 height 1603
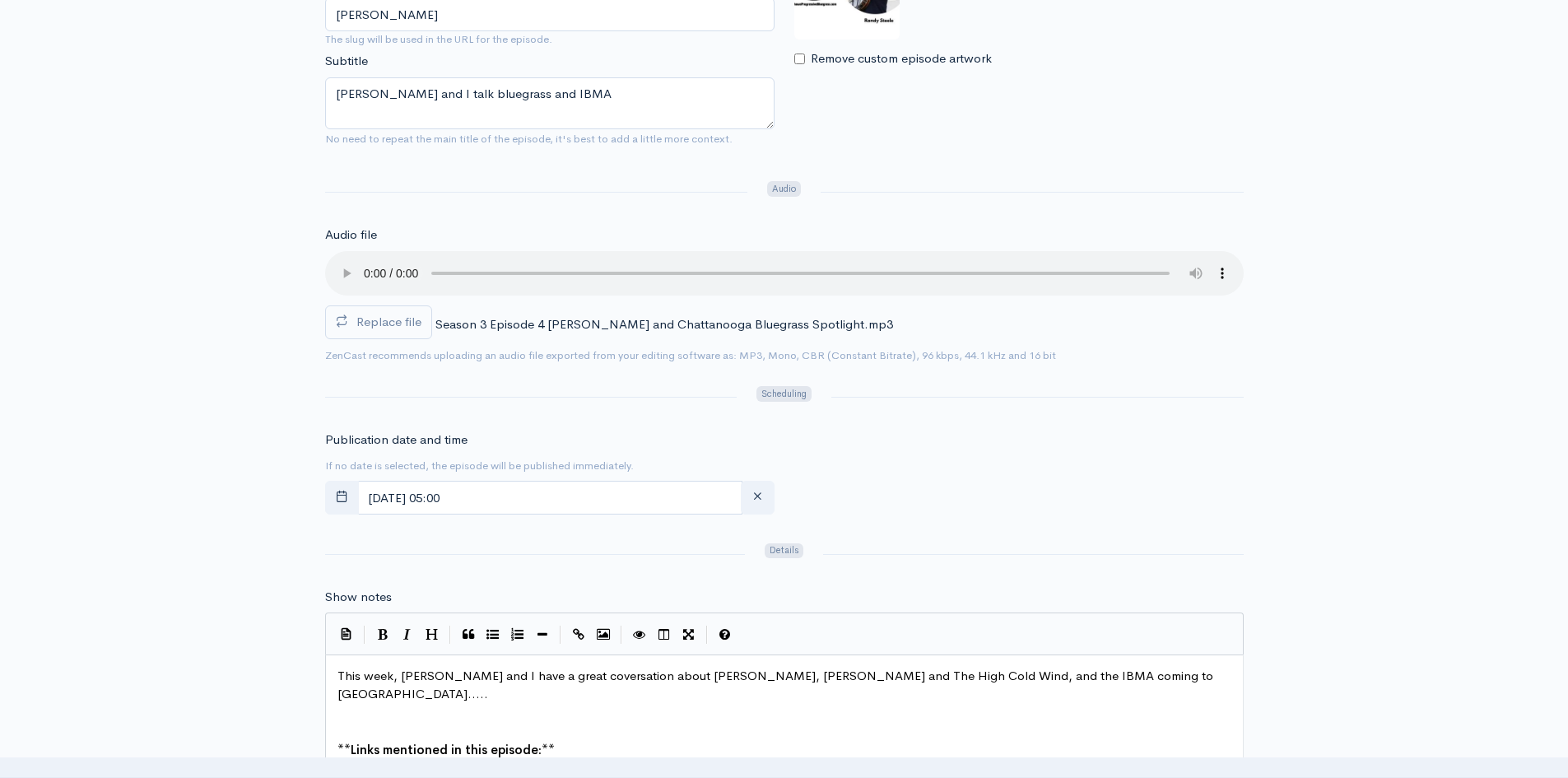
scroll to position [412, 0]
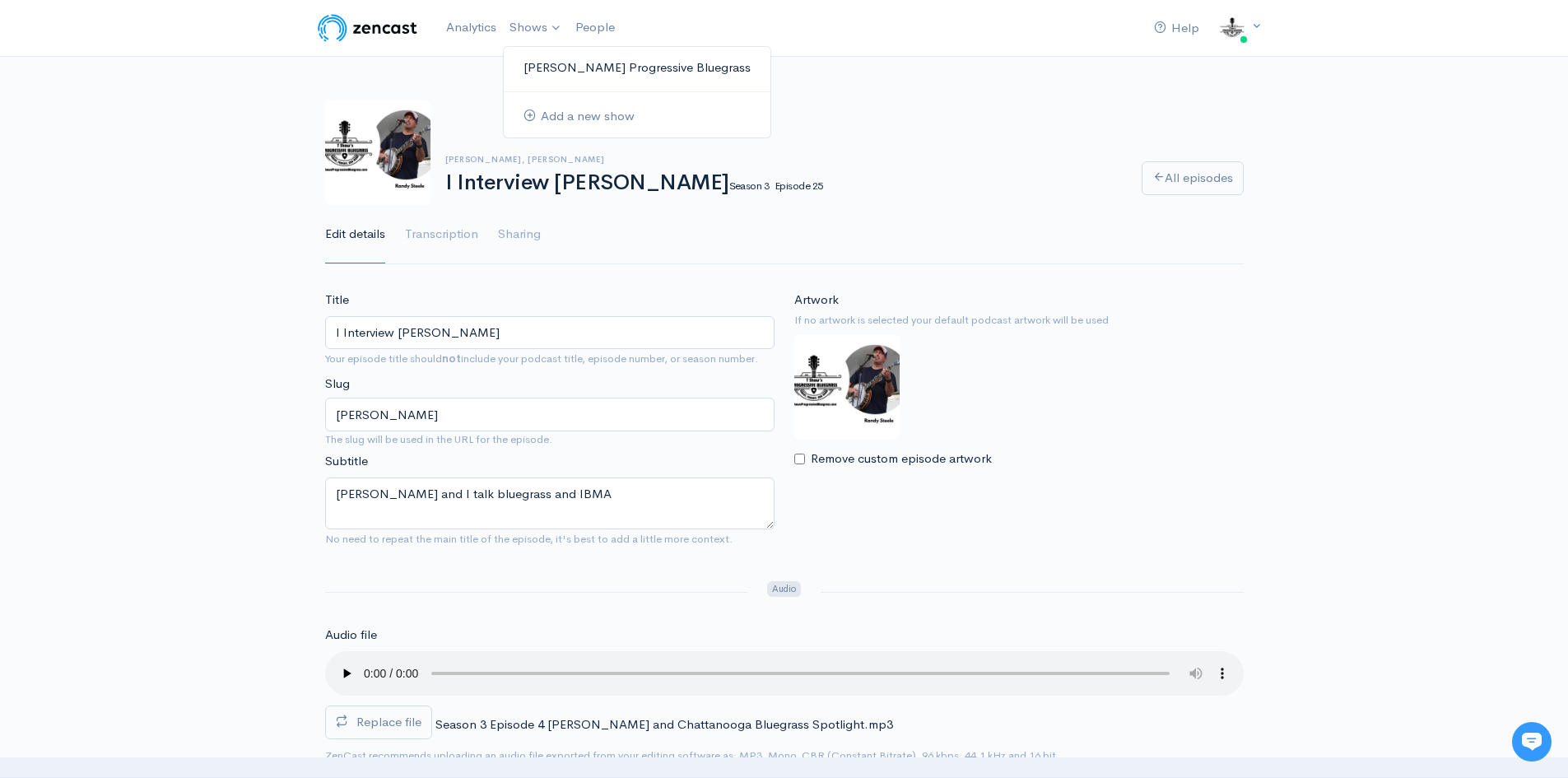
click at [584, 56] on link "[PERSON_NAME] Progressive Bluegrass" at bounding box center [636, 67] width 266 height 28
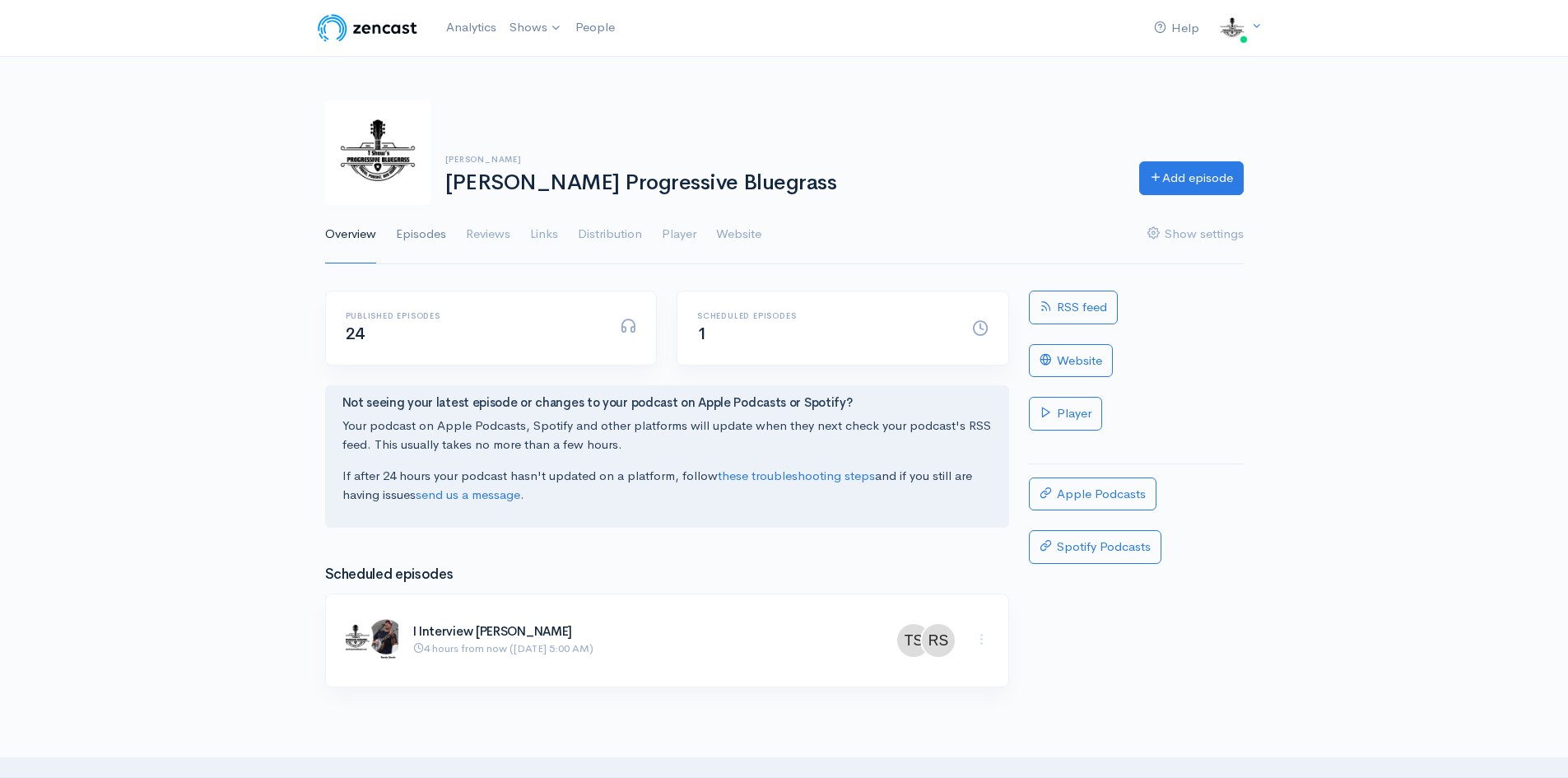
click at [420, 233] on link "Episodes" at bounding box center [421, 234] width 50 height 59
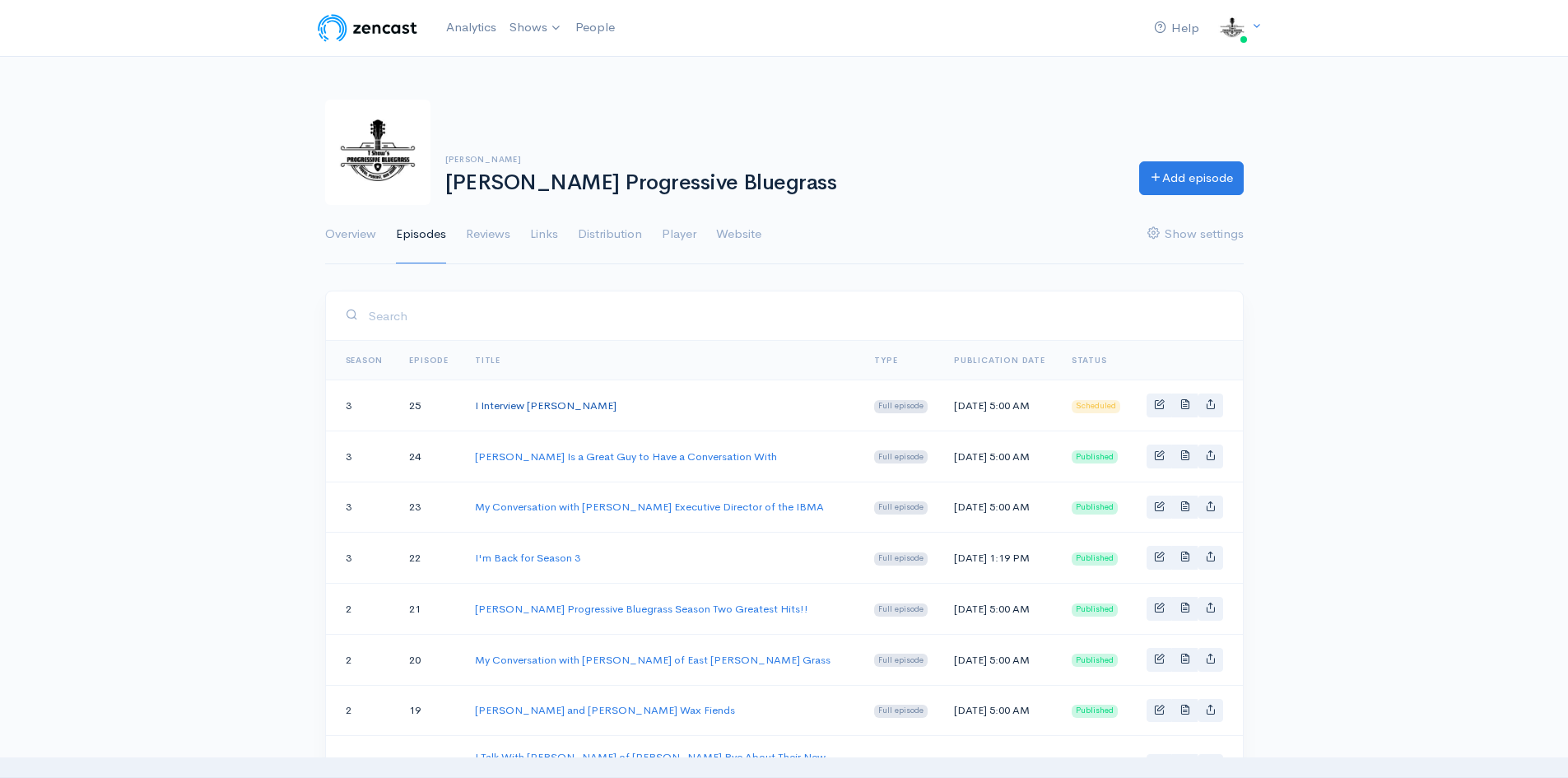
click at [579, 398] on link "I Interview [PERSON_NAME]" at bounding box center [546, 405] width 142 height 14
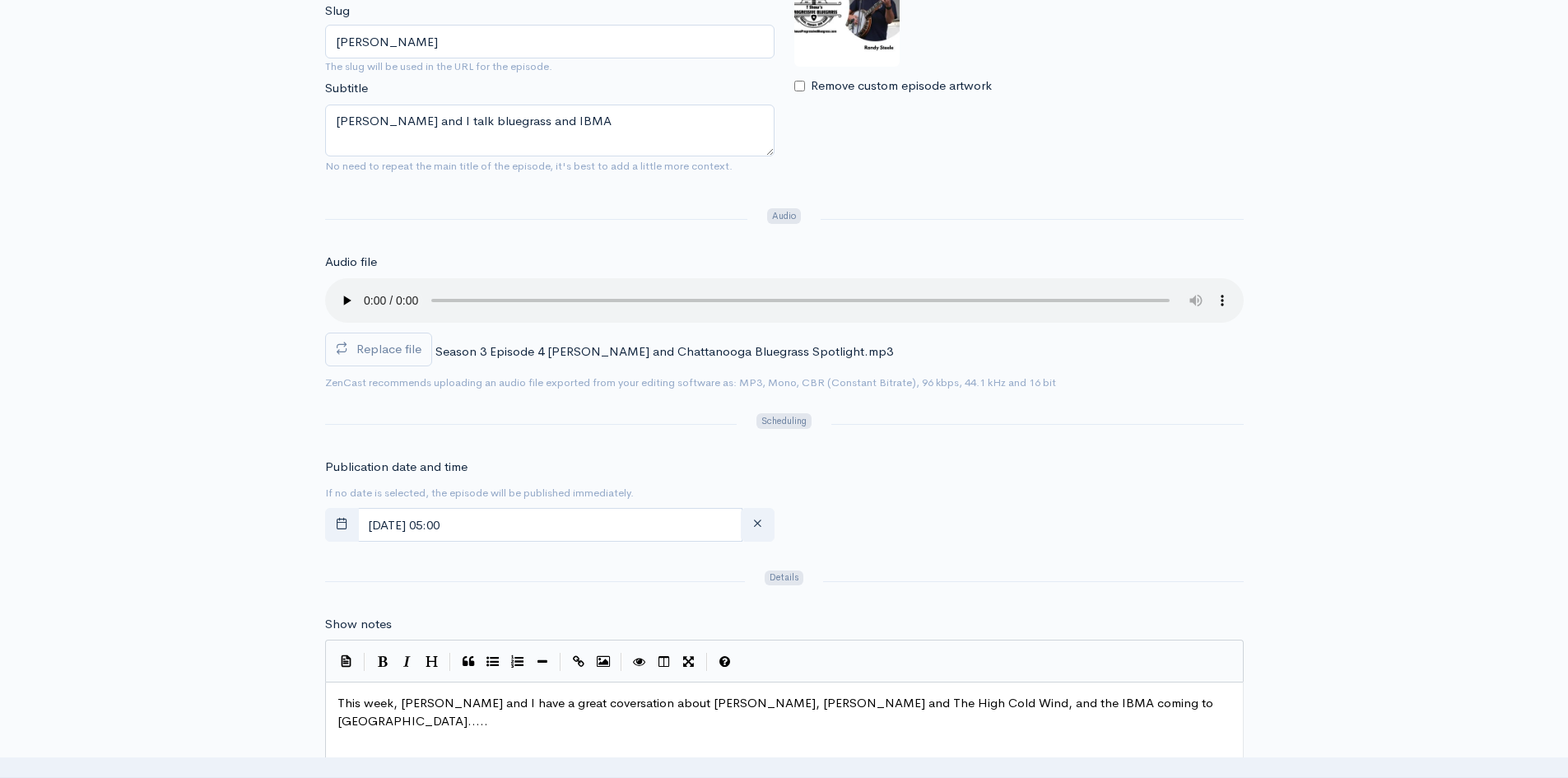
scroll to position [412, 0]
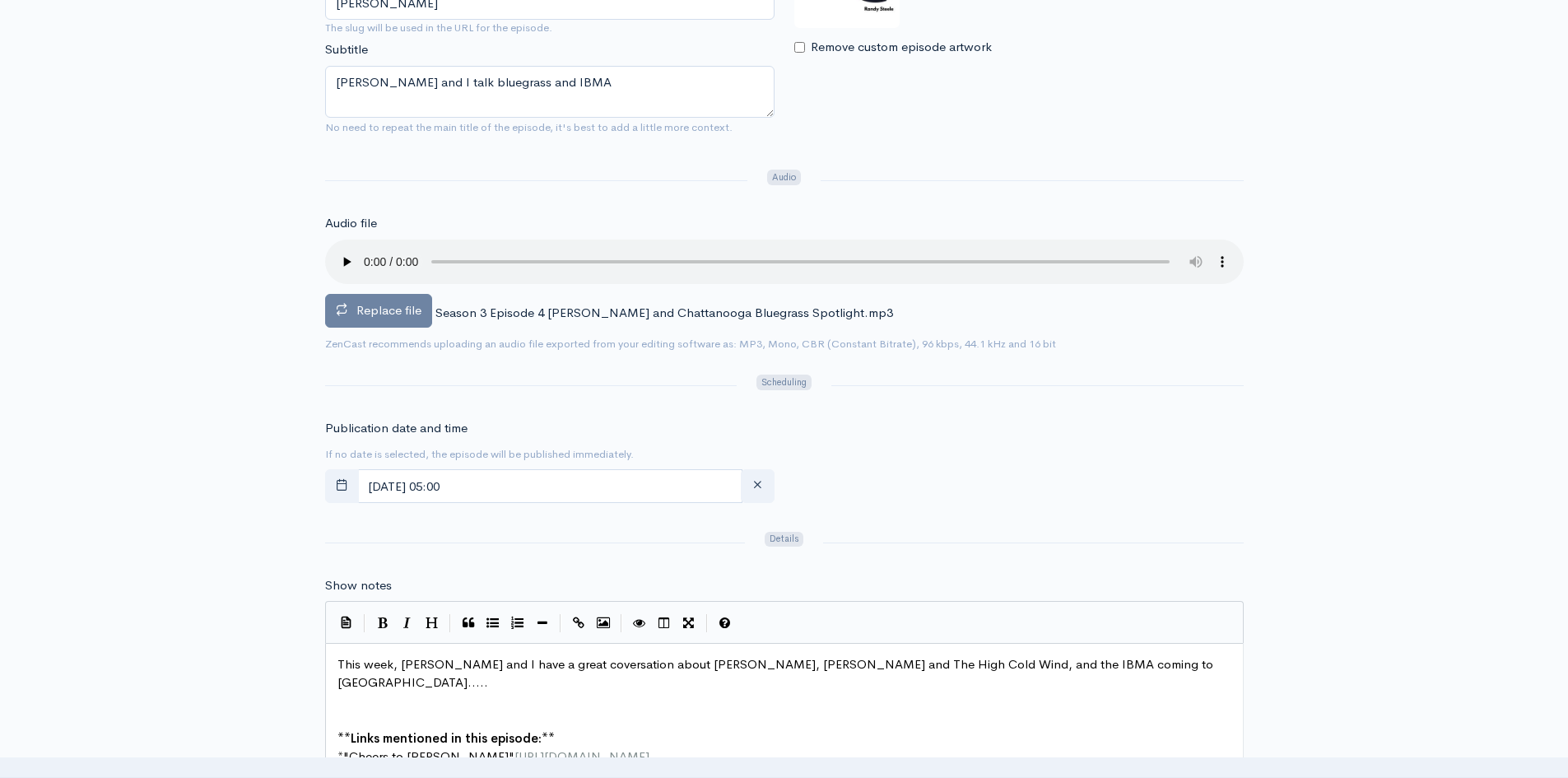
click at [370, 319] on label "Replace file" at bounding box center [378, 310] width 107 height 34
click at [0, 0] on input "Replace file" at bounding box center [0, 0] width 0 height 0
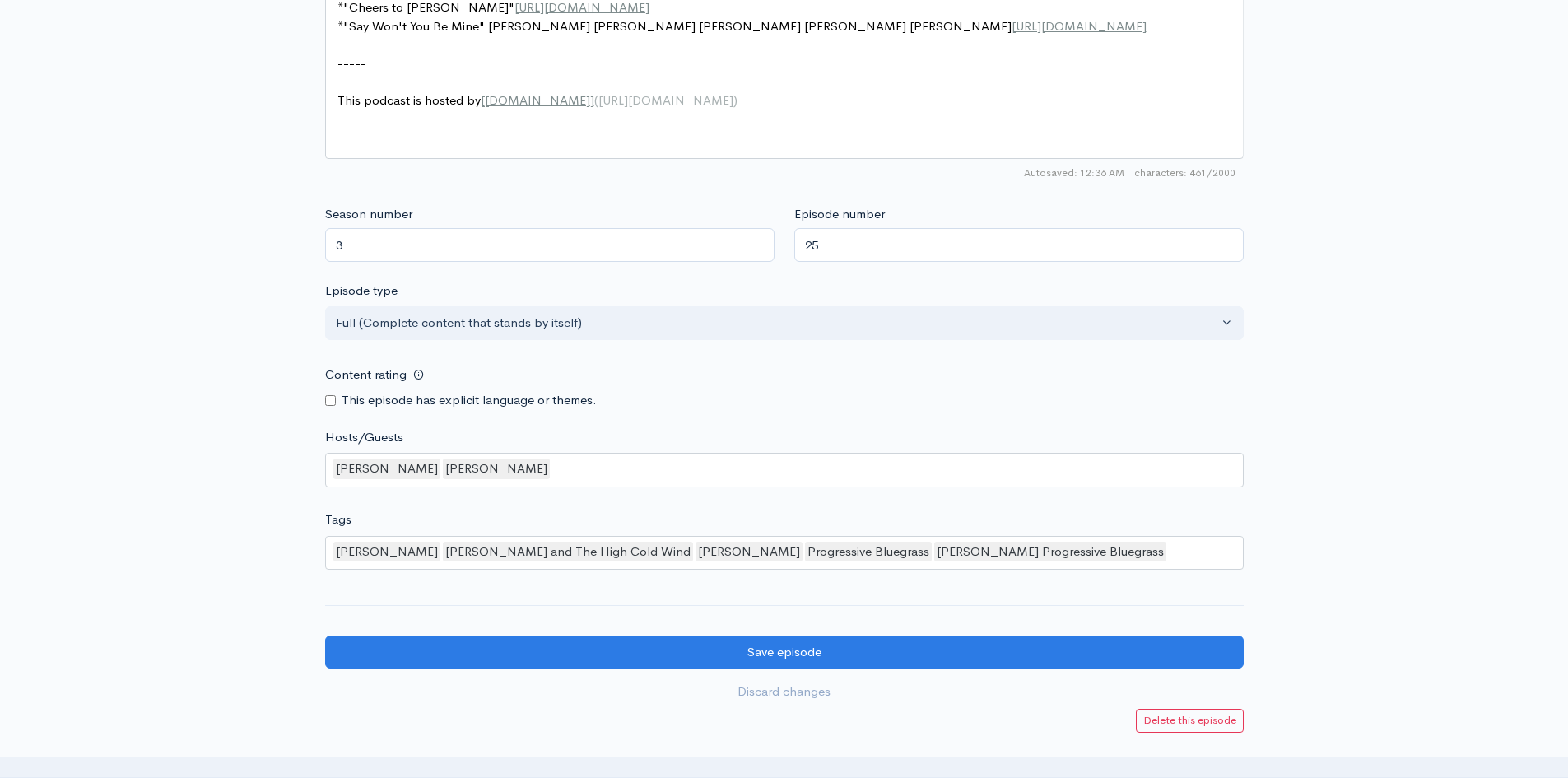
scroll to position [1367, 0]
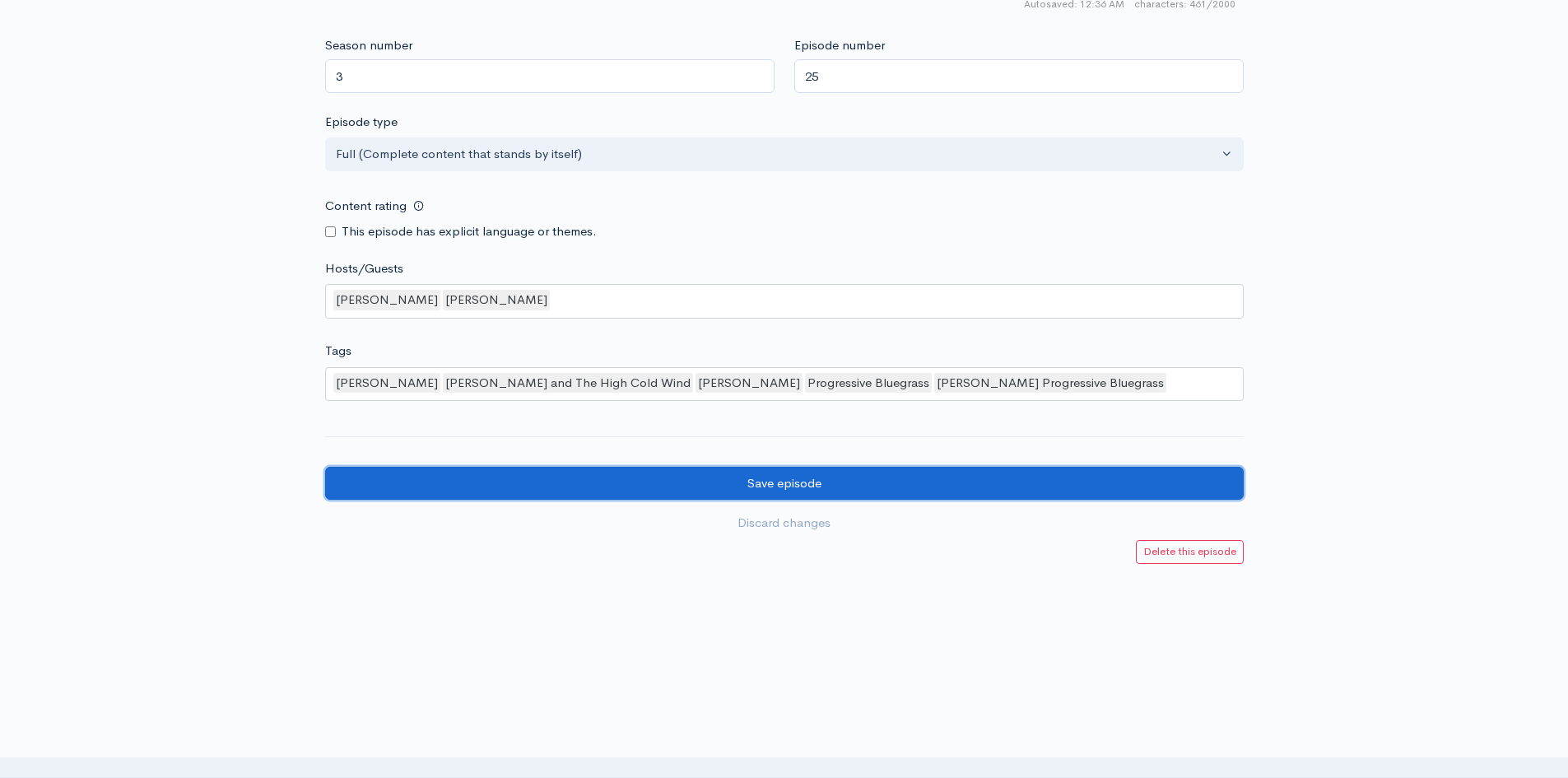
click at [835, 486] on input "Save episode" at bounding box center [784, 483] width 919 height 34
